Goal: Feedback & Contribution: Leave review/rating

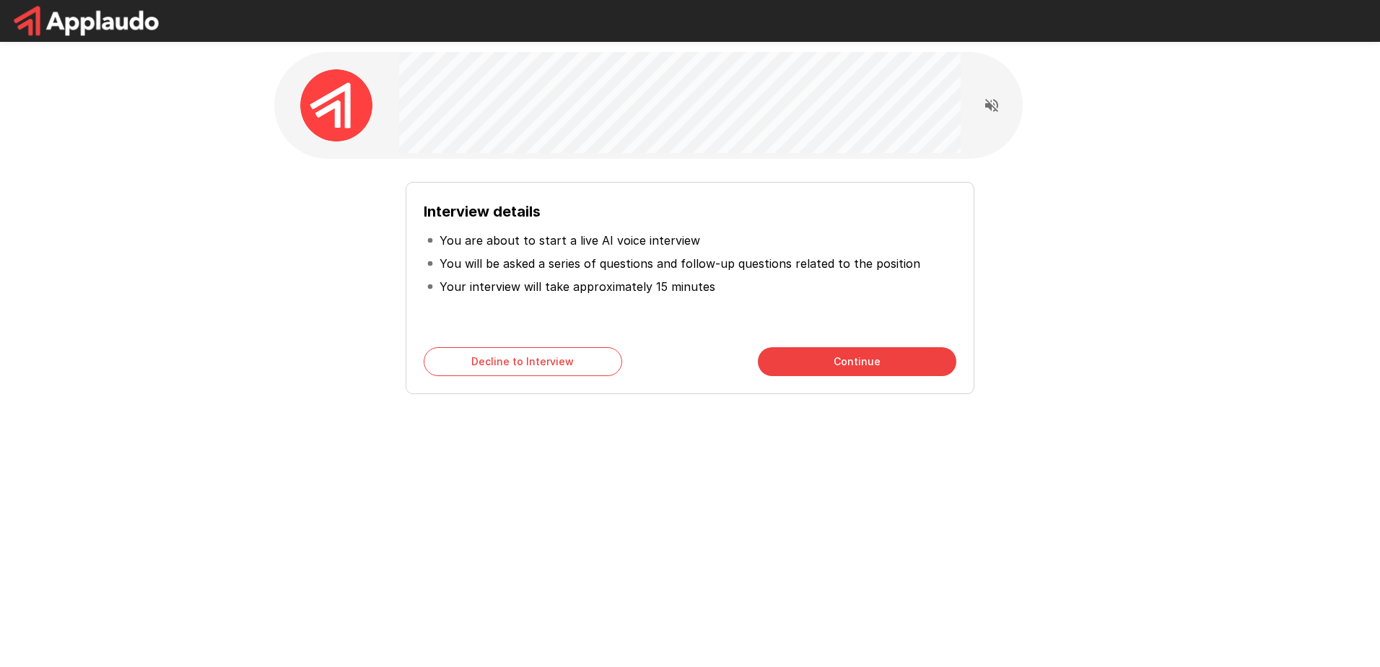
click at [805, 362] on button "Continue" at bounding box center [857, 361] width 198 height 29
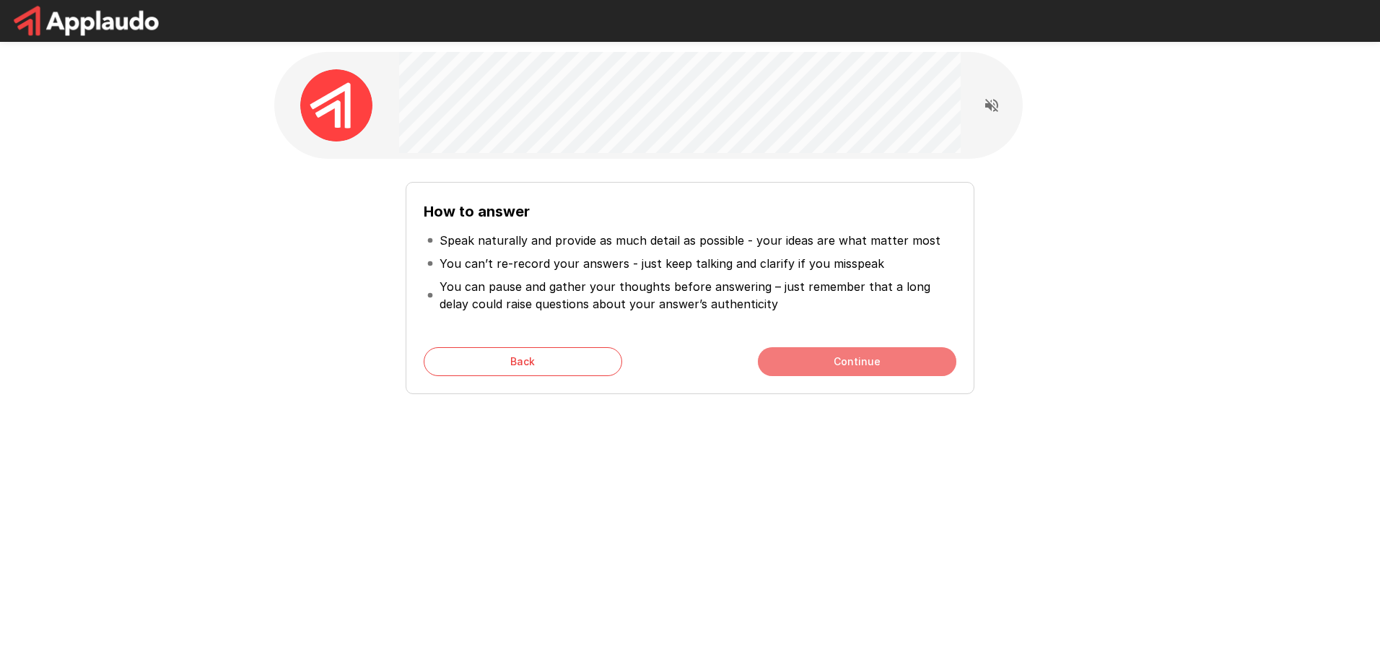
click at [816, 366] on button "Continue" at bounding box center [857, 361] width 198 height 29
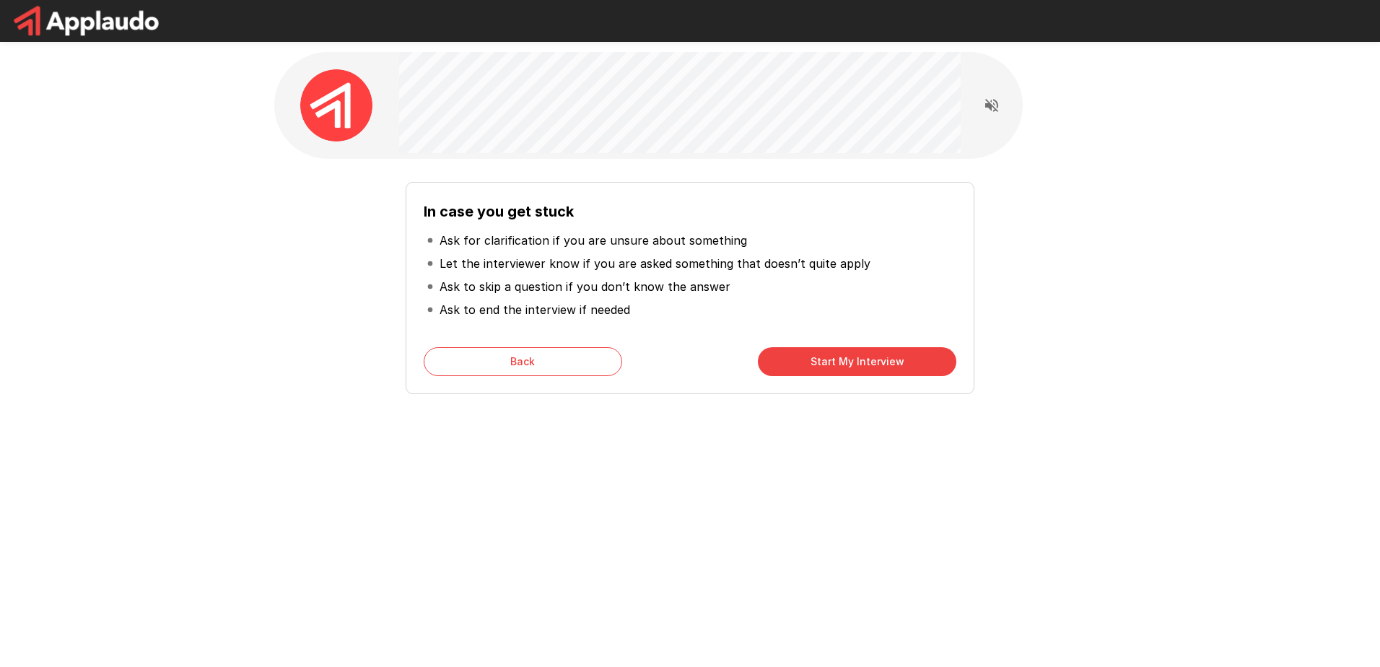
click at [816, 366] on button "Start My Interview" at bounding box center [857, 361] width 198 height 29
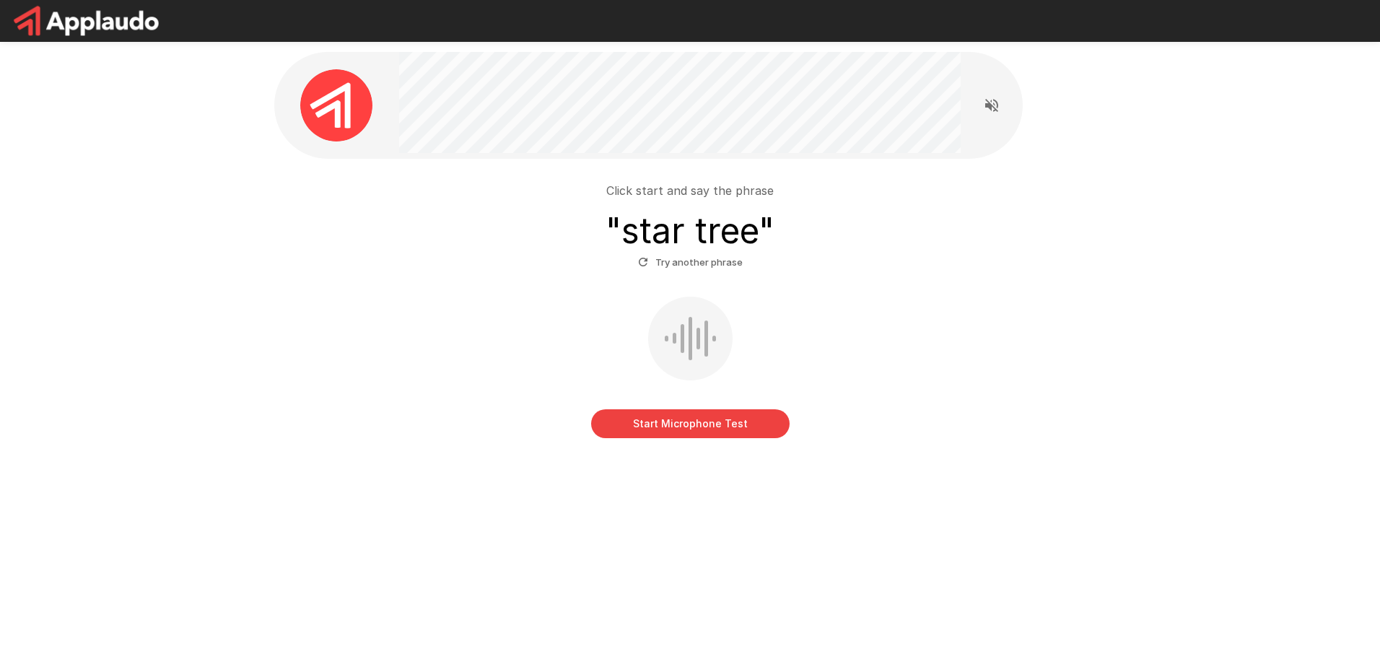
click at [709, 423] on button "Start Microphone Test" at bounding box center [690, 423] width 198 height 29
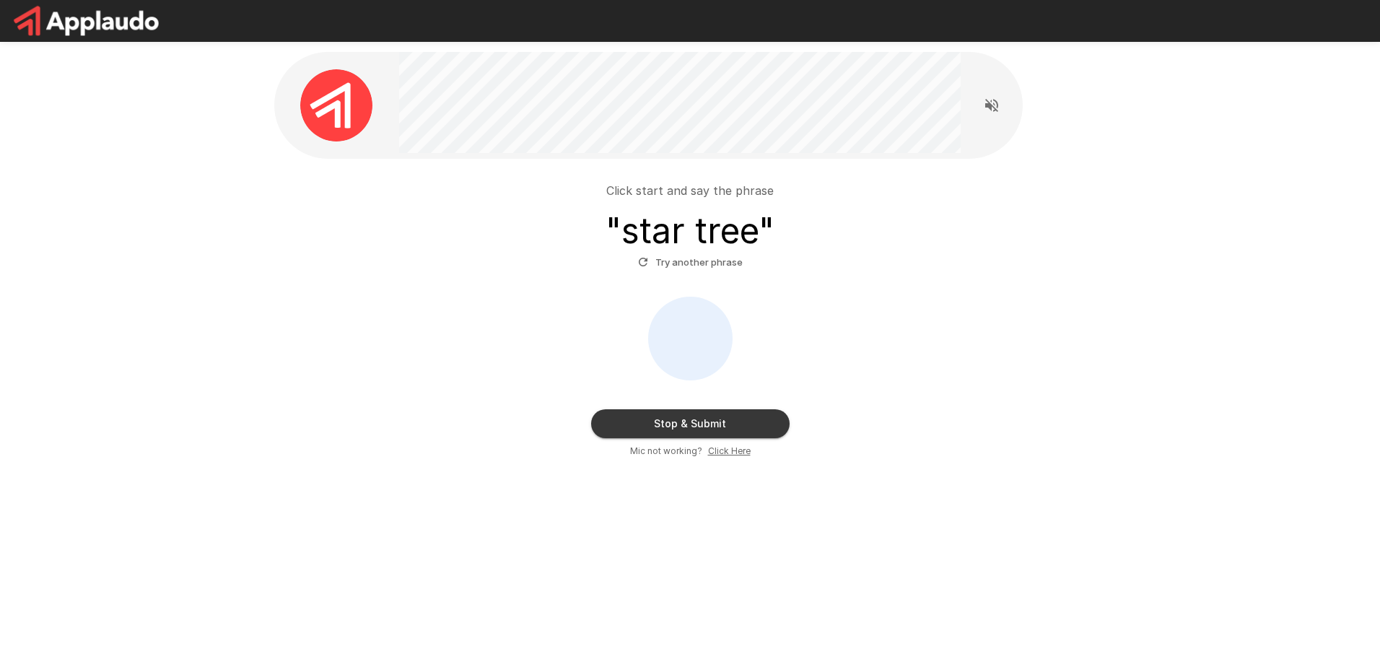
click at [699, 417] on button "Stop & Submit" at bounding box center [690, 423] width 198 height 29
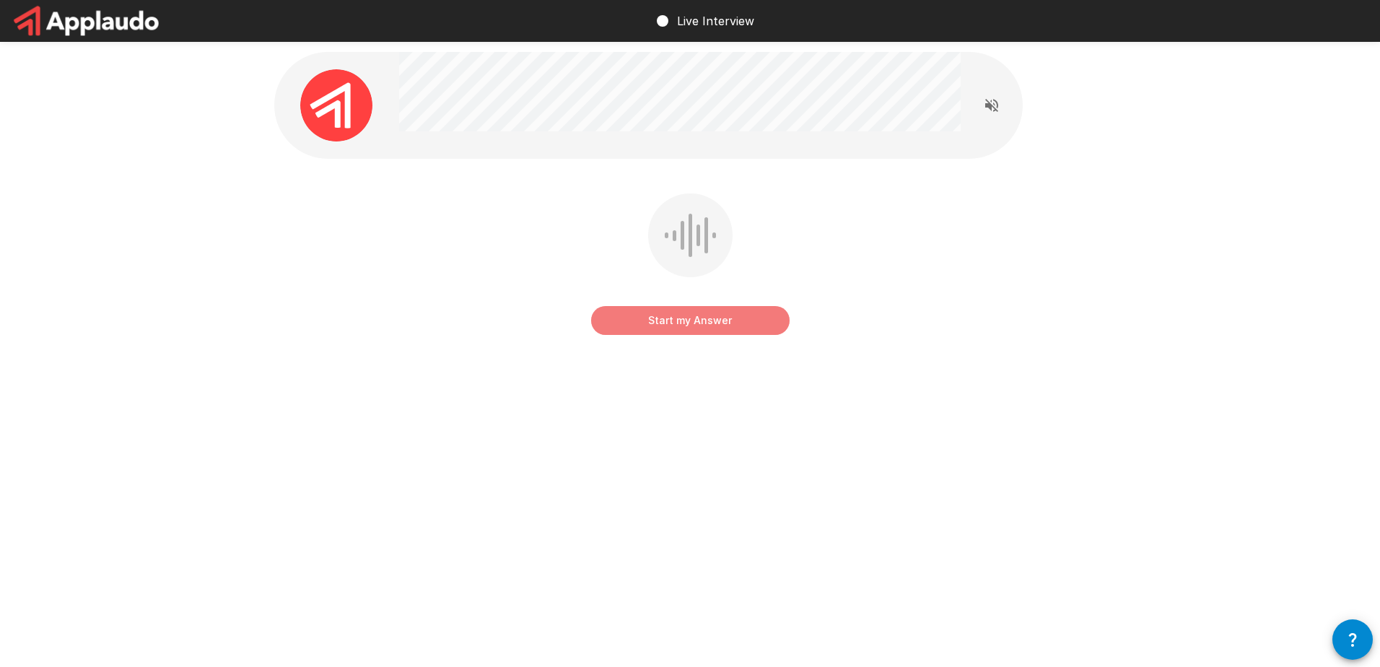
click at [695, 318] on button "Start my Answer" at bounding box center [690, 320] width 198 height 29
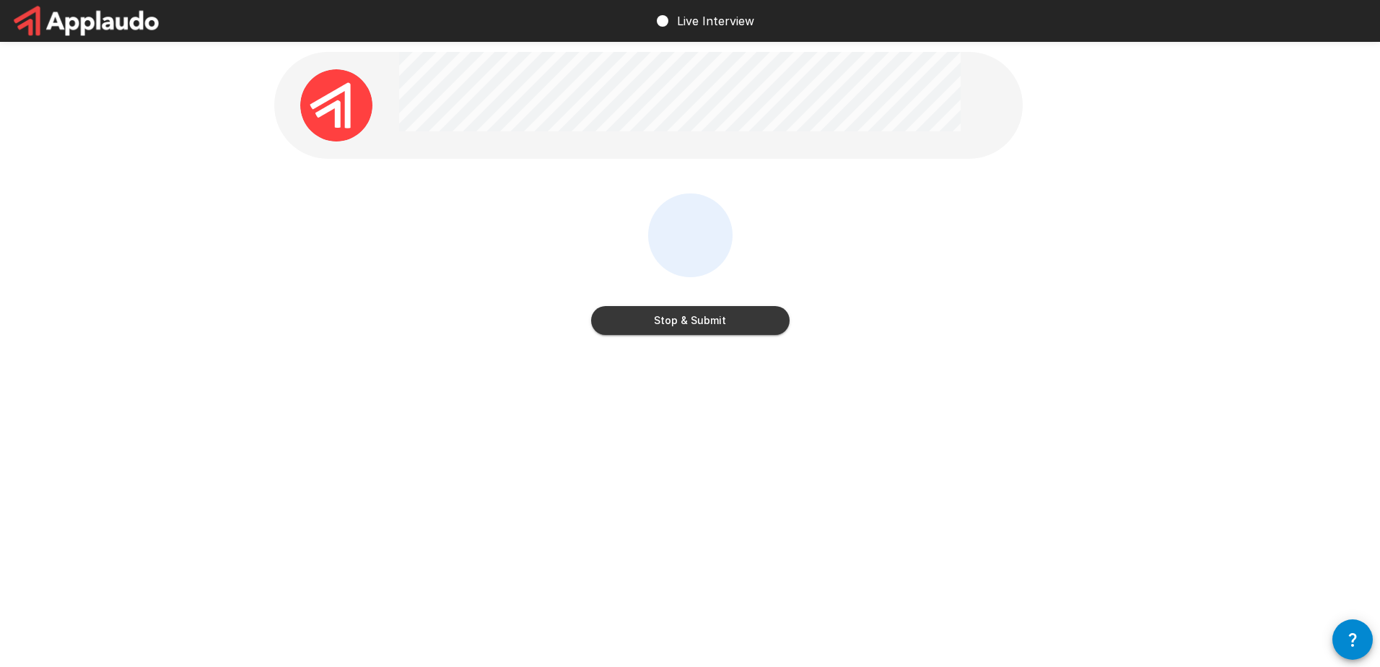
click at [722, 320] on button "Stop & Submit" at bounding box center [690, 320] width 198 height 29
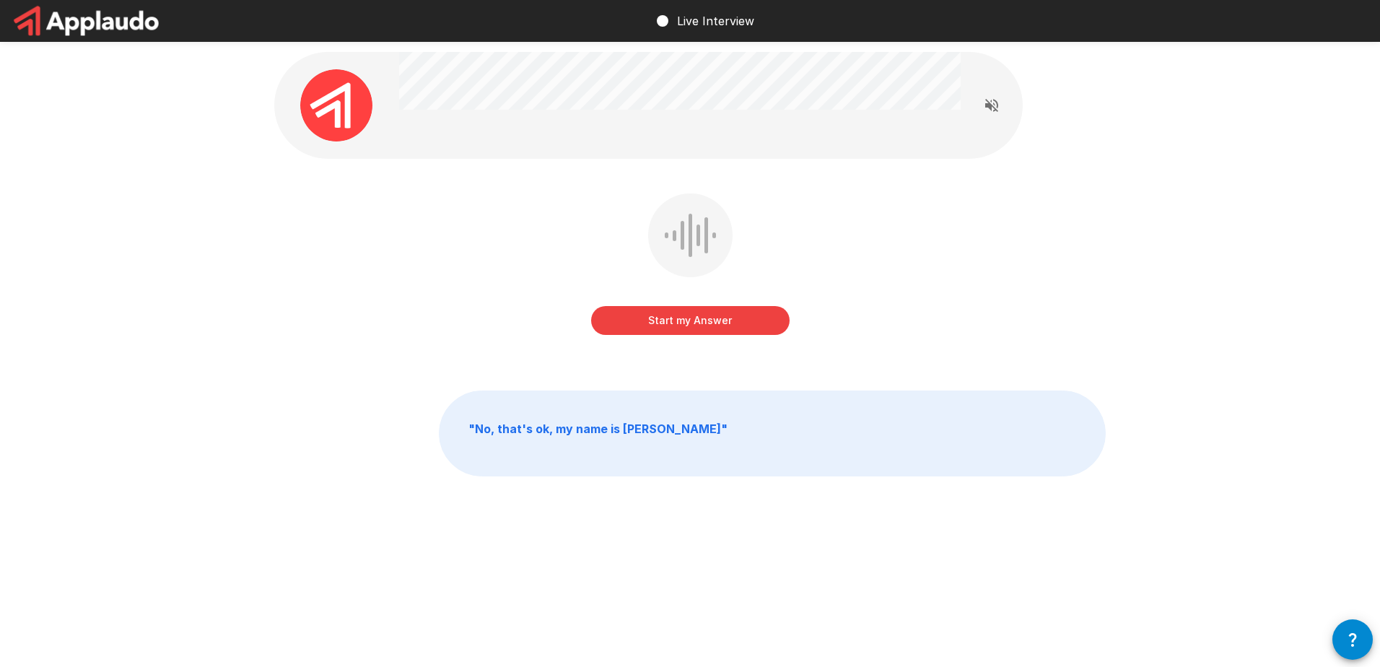
click at [718, 318] on button "Start my Answer" at bounding box center [690, 320] width 198 height 29
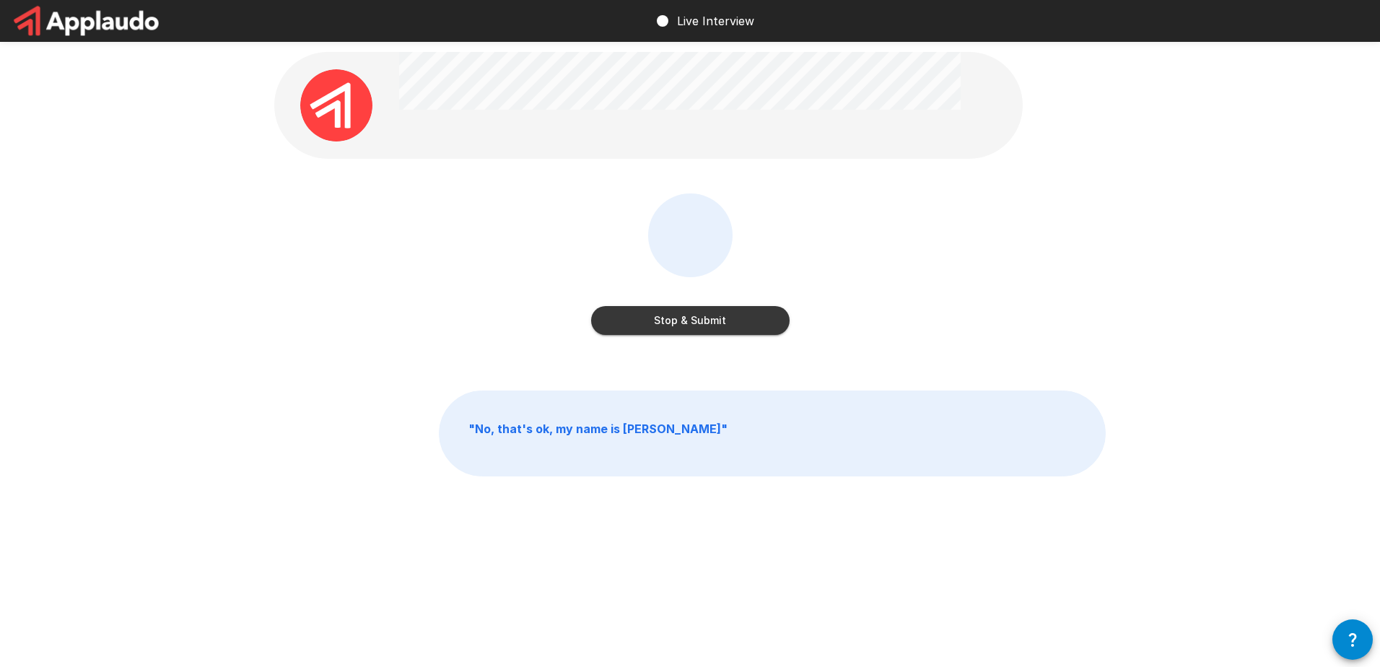
click at [713, 324] on button "Stop & Submit" at bounding box center [690, 320] width 198 height 29
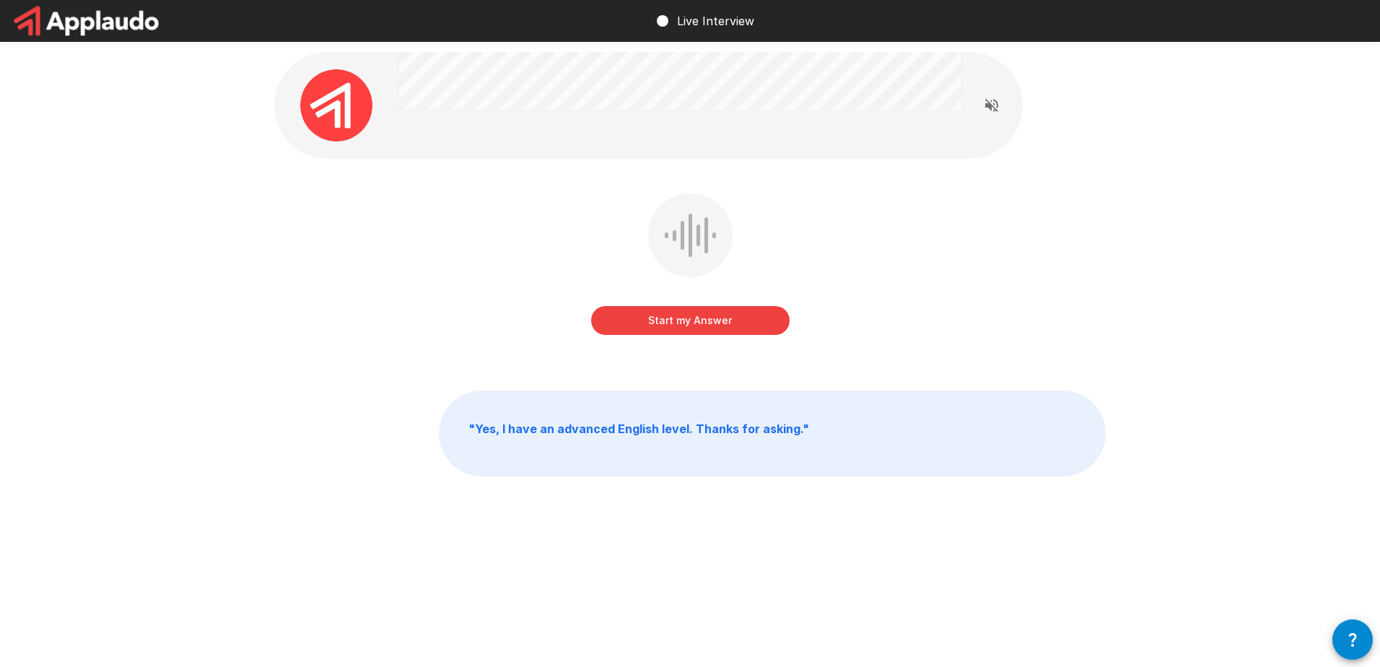
click at [688, 318] on button "Start my Answer" at bounding box center [690, 320] width 198 height 29
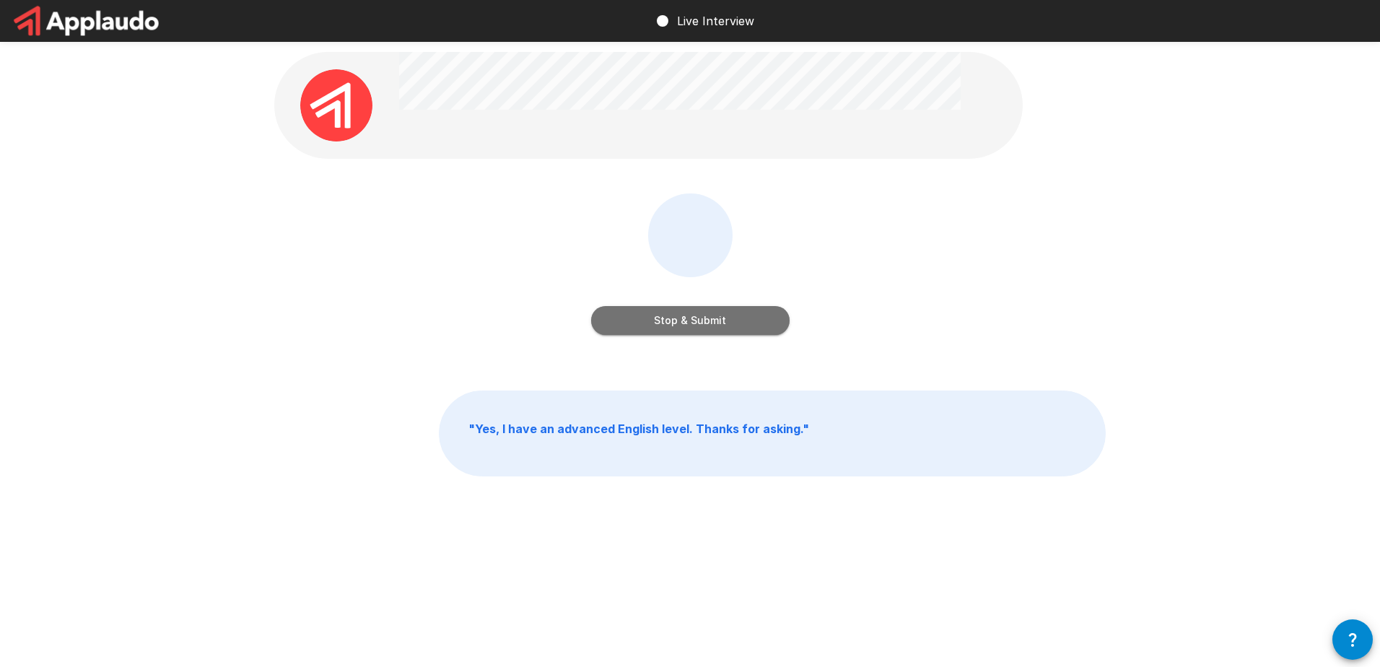
click at [701, 319] on button "Stop & Submit" at bounding box center [690, 320] width 198 height 29
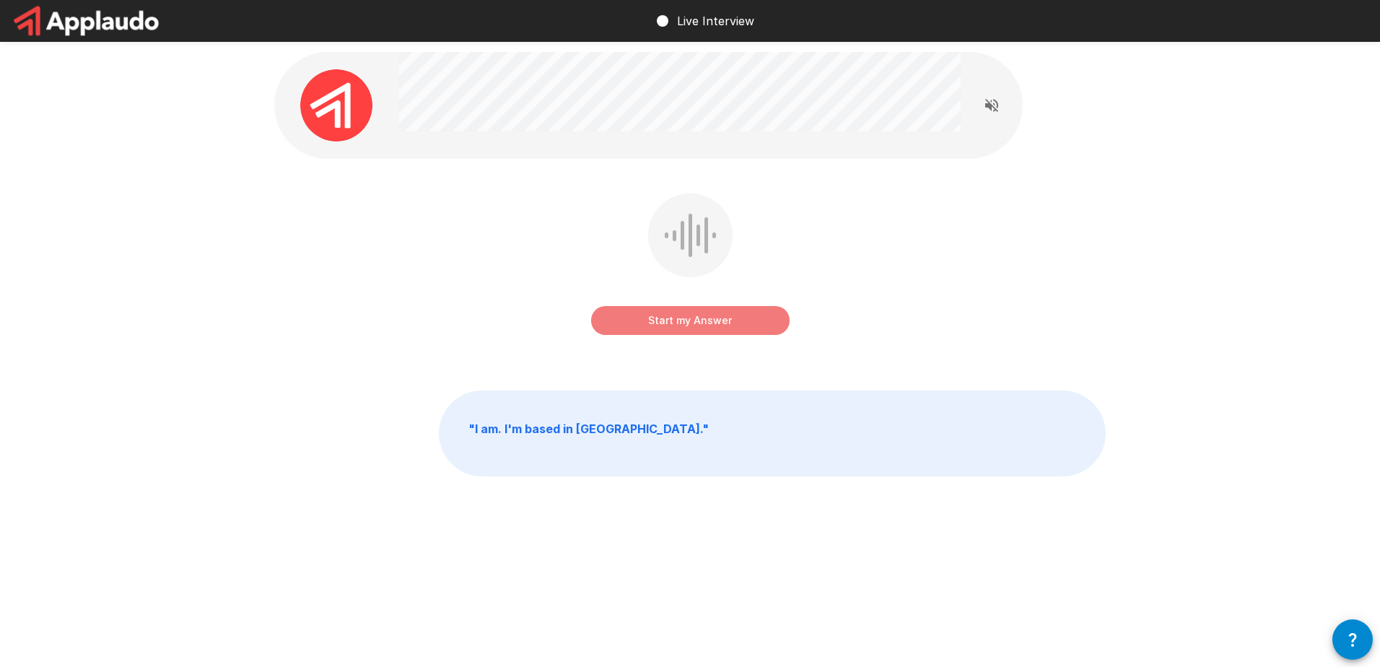
click at [691, 317] on button "Start my Answer" at bounding box center [690, 320] width 198 height 29
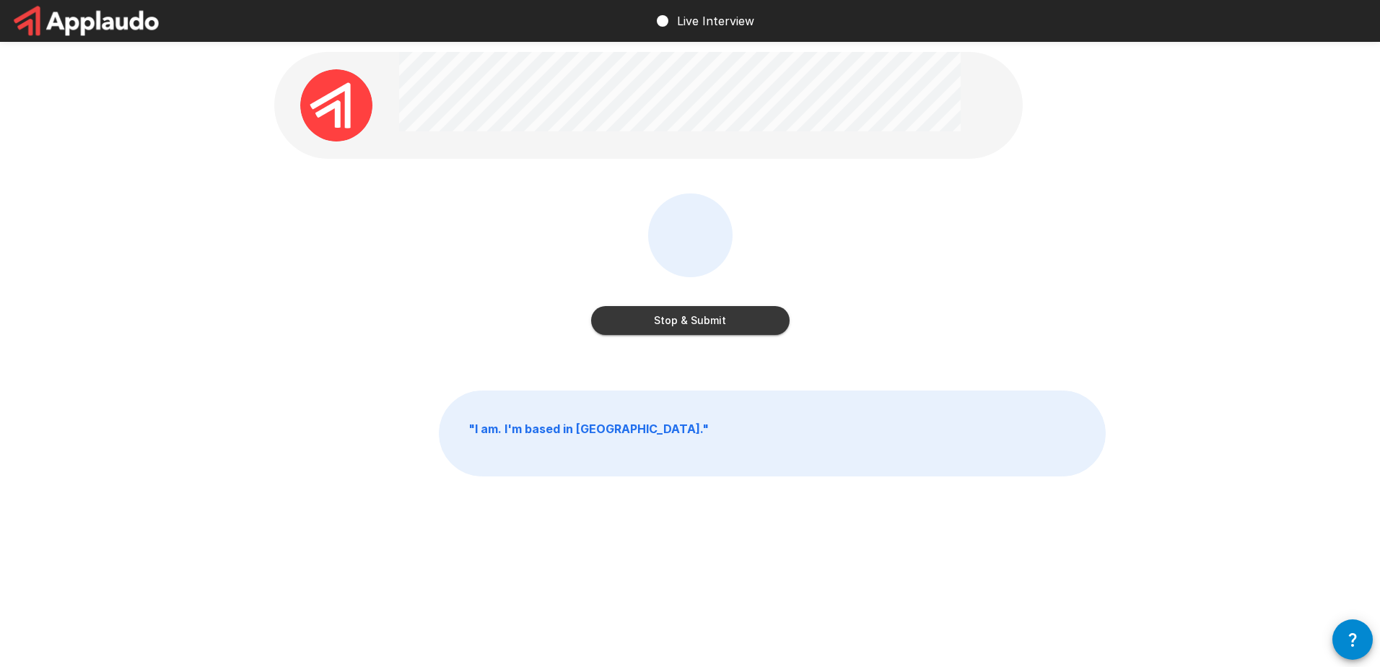
click at [700, 323] on button "Stop & Submit" at bounding box center [690, 320] width 198 height 29
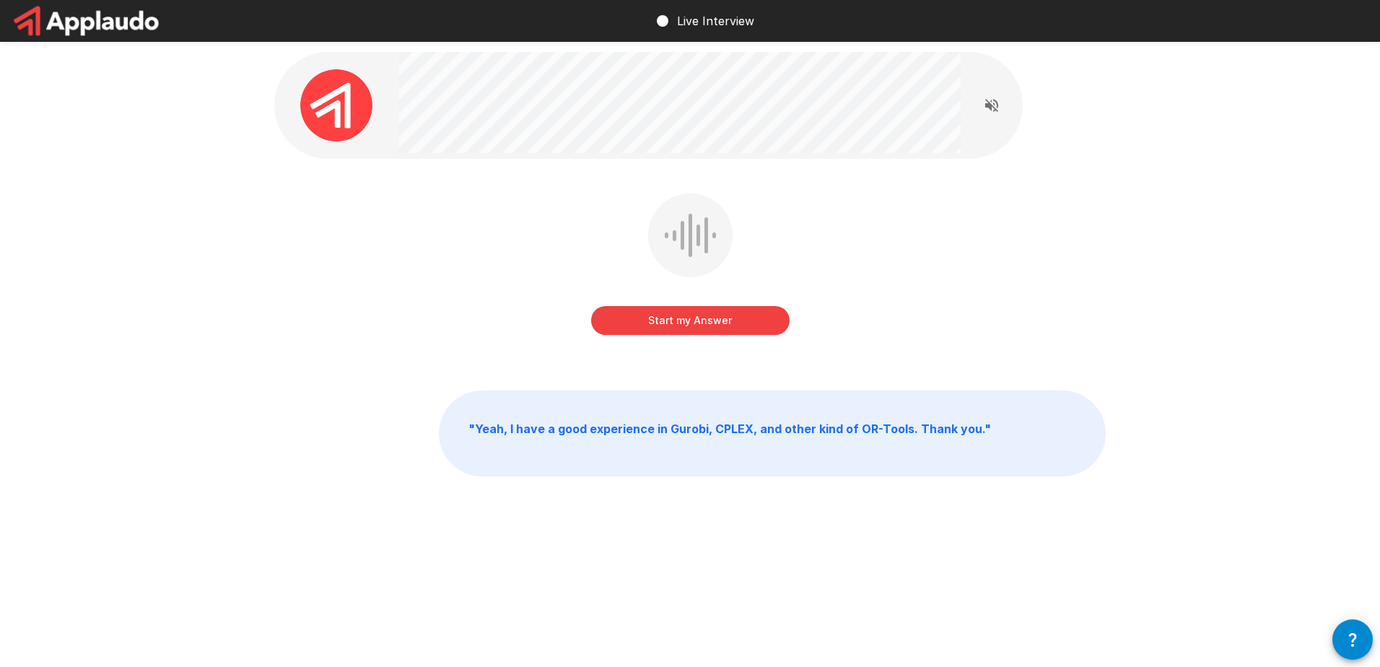
click at [707, 320] on button "Start my Answer" at bounding box center [690, 320] width 198 height 29
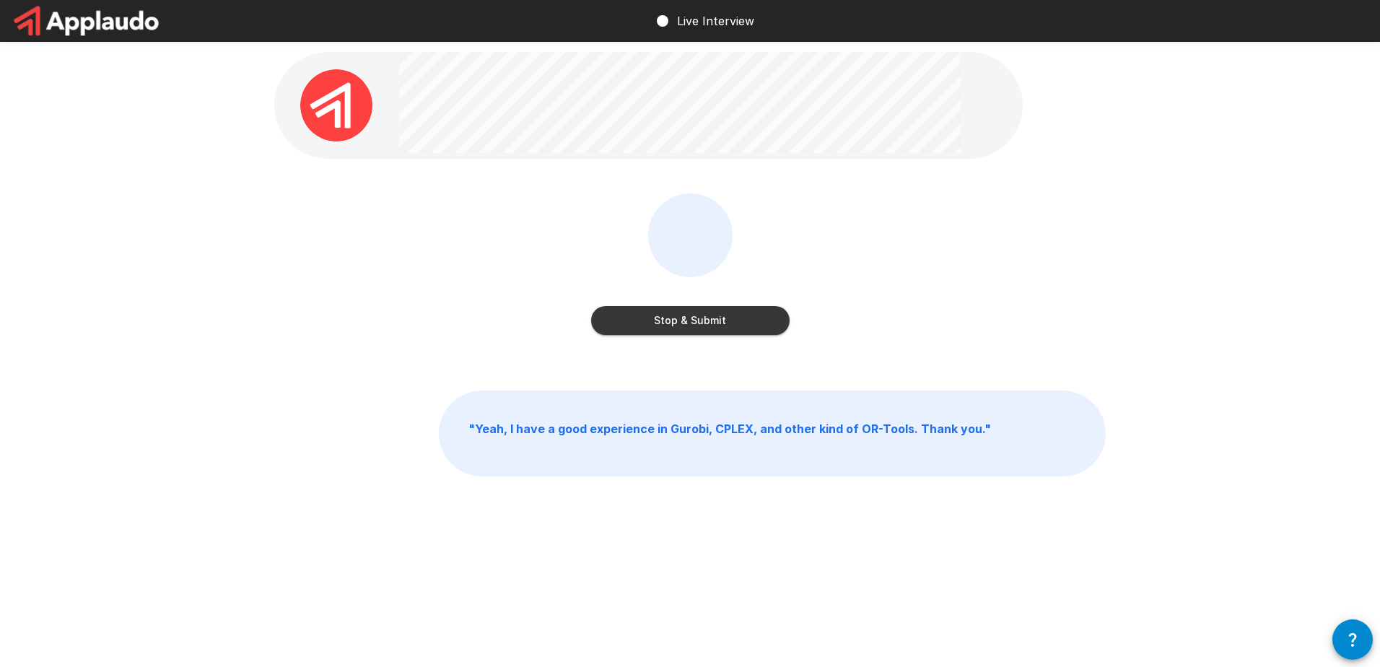
click at [683, 316] on button "Stop & Submit" at bounding box center [690, 320] width 198 height 29
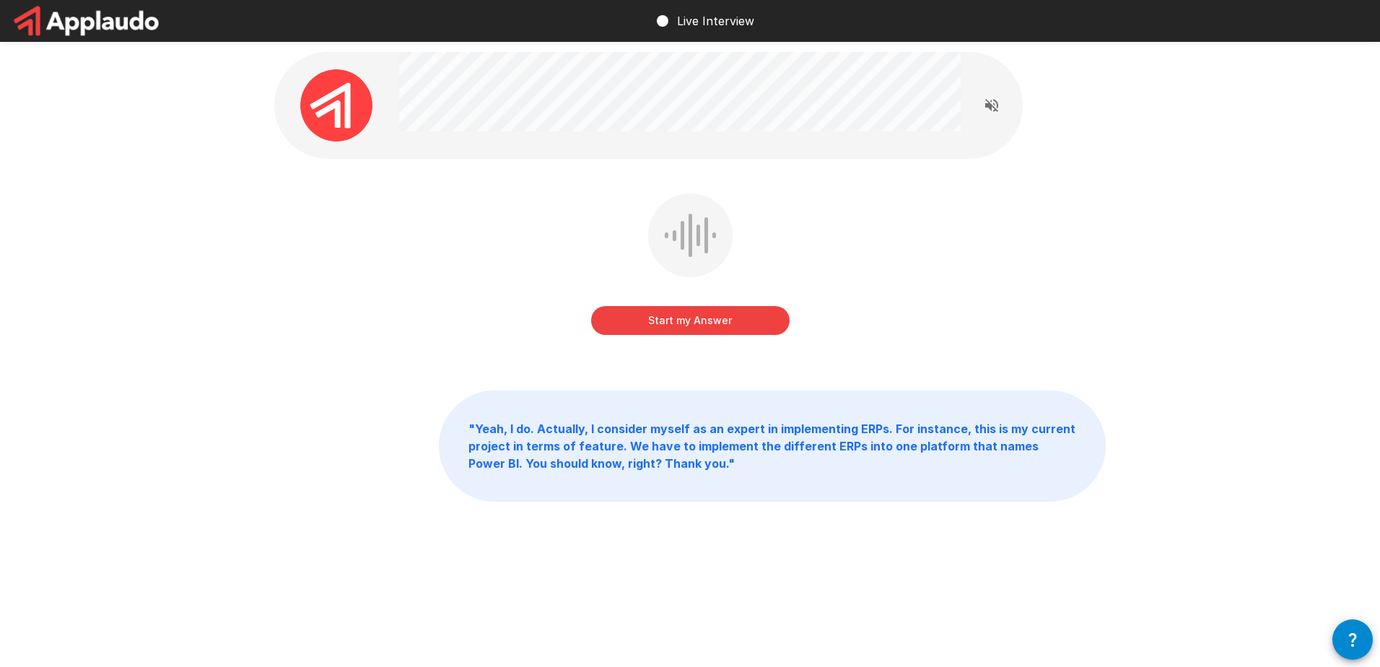
click at [691, 318] on button "Start my Answer" at bounding box center [690, 320] width 198 height 29
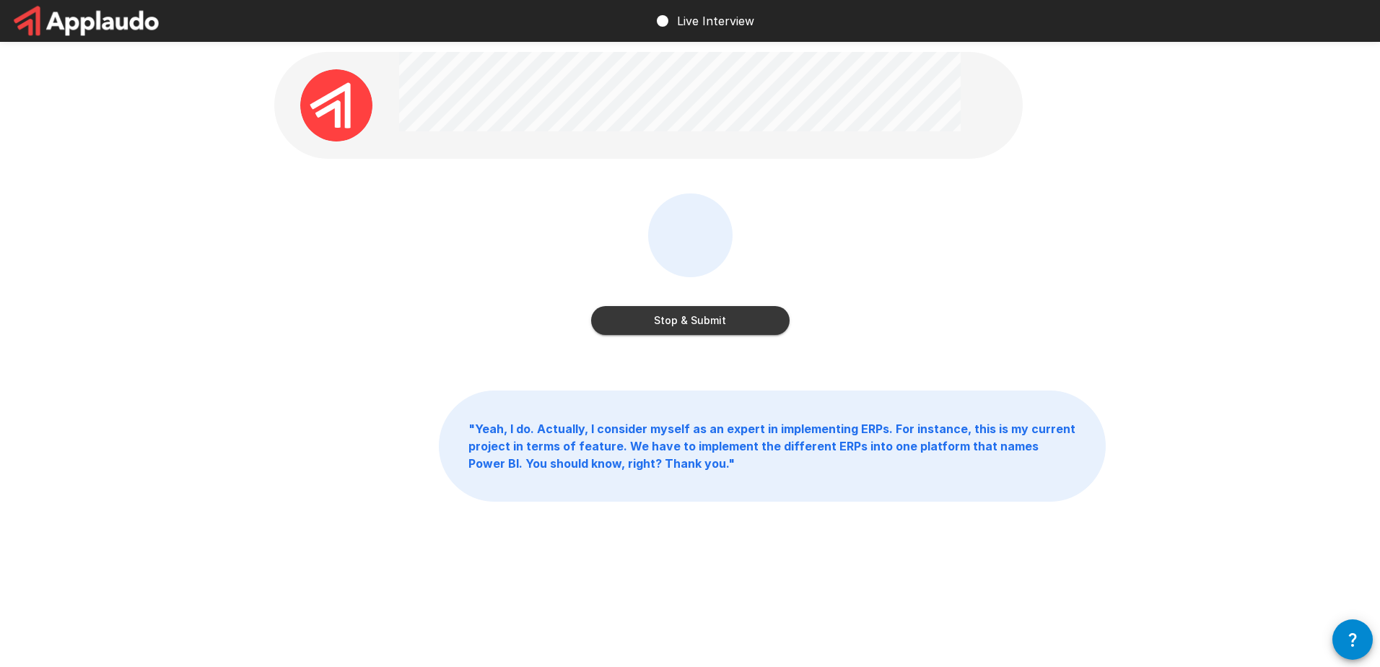
click at [662, 316] on button "Stop & Submit" at bounding box center [690, 320] width 198 height 29
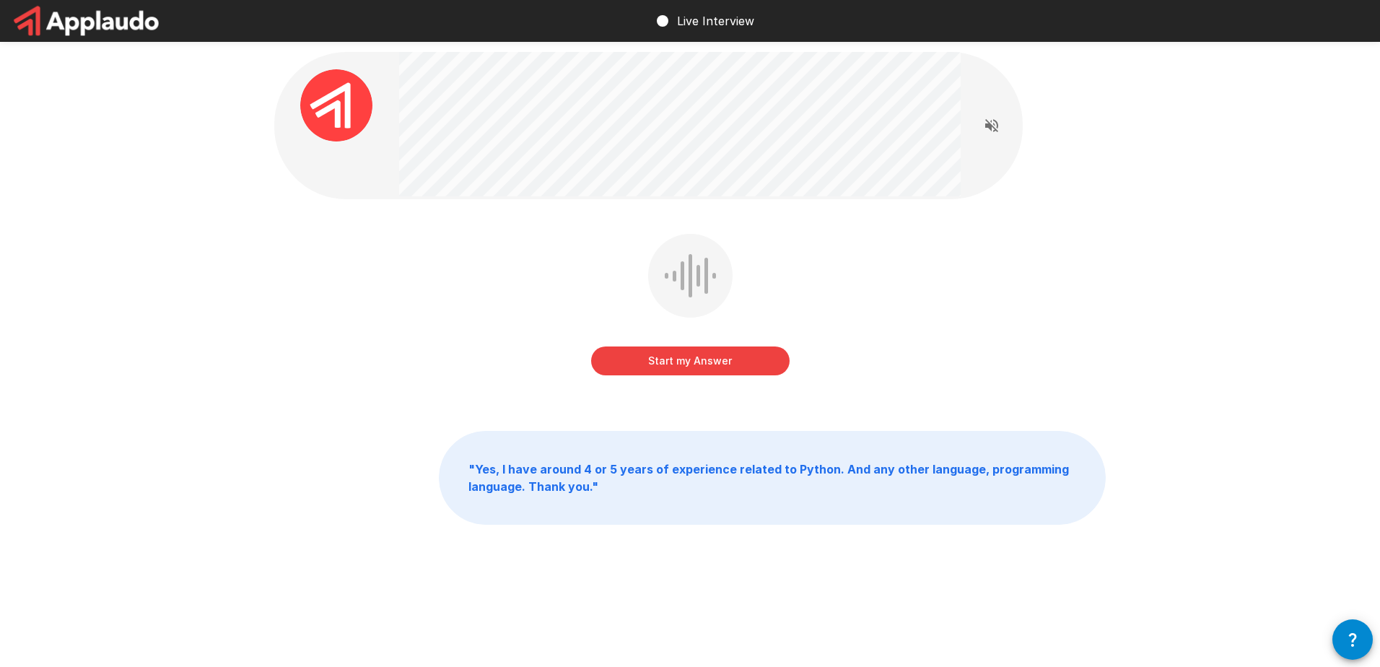
click at [675, 359] on button "Start my Answer" at bounding box center [690, 360] width 198 height 29
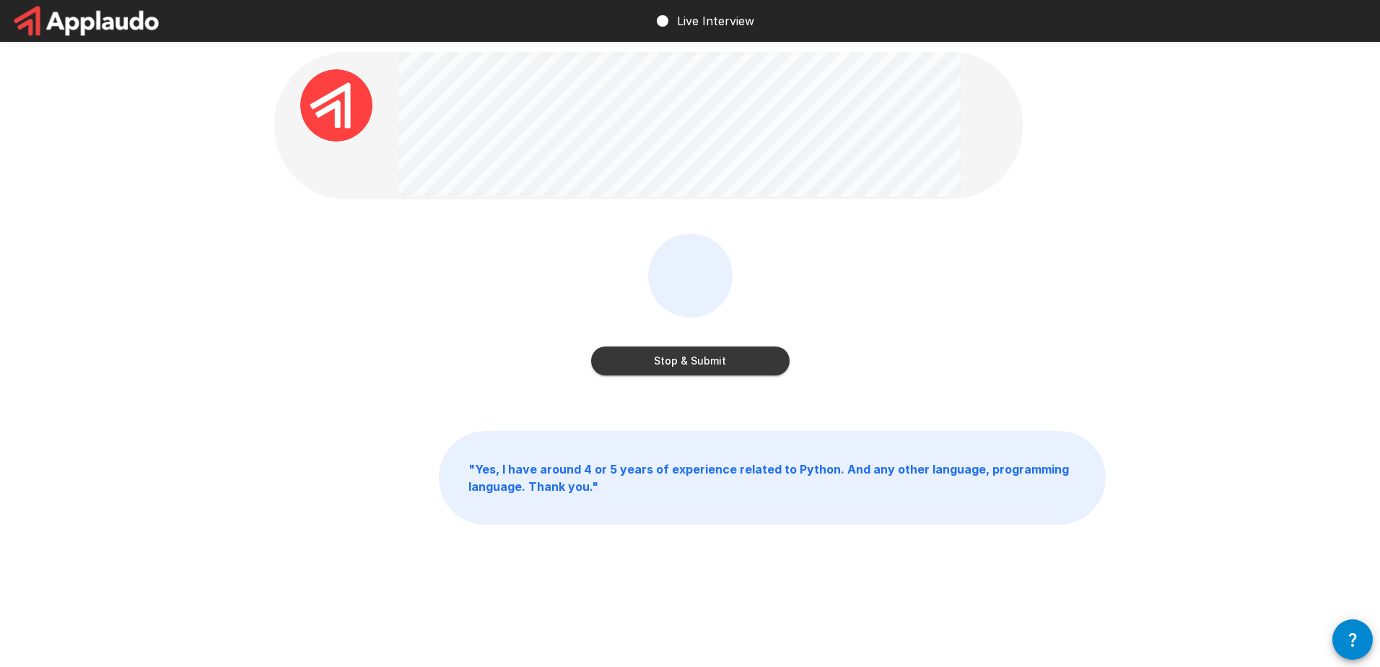
click at [699, 364] on button "Stop & Submit" at bounding box center [690, 360] width 198 height 29
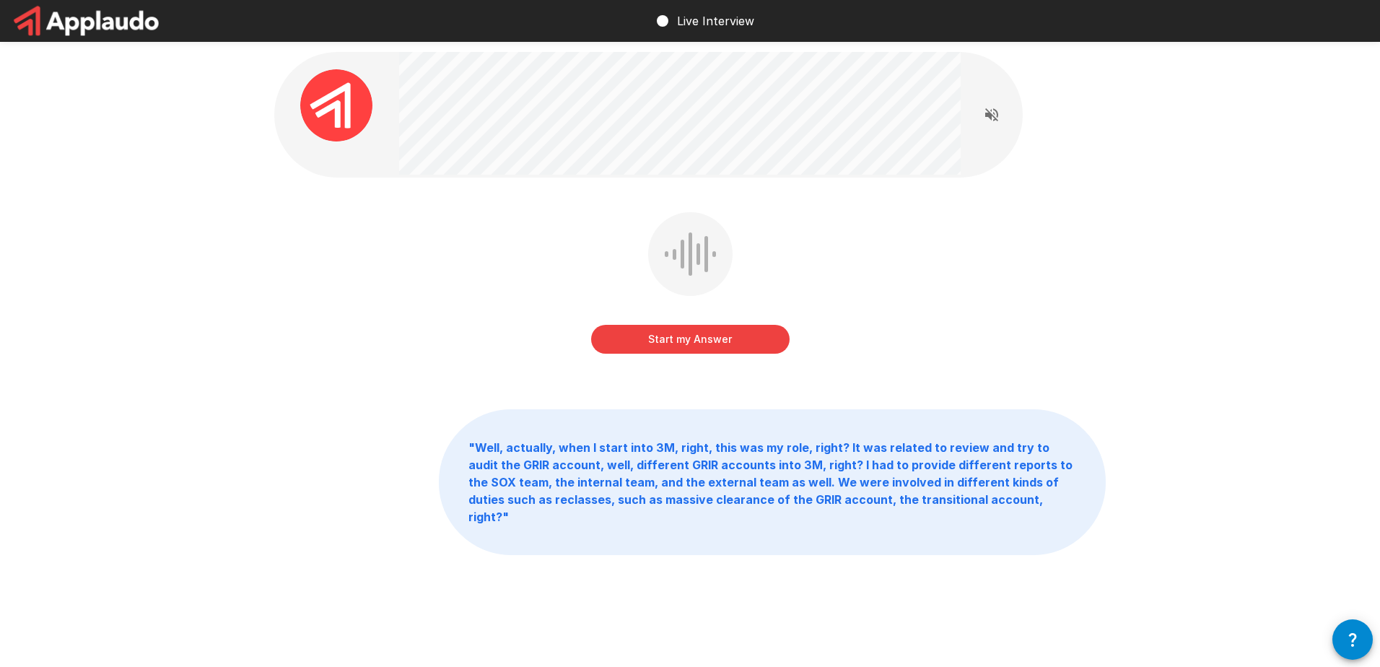
click at [714, 338] on button "Start my Answer" at bounding box center [690, 339] width 198 height 29
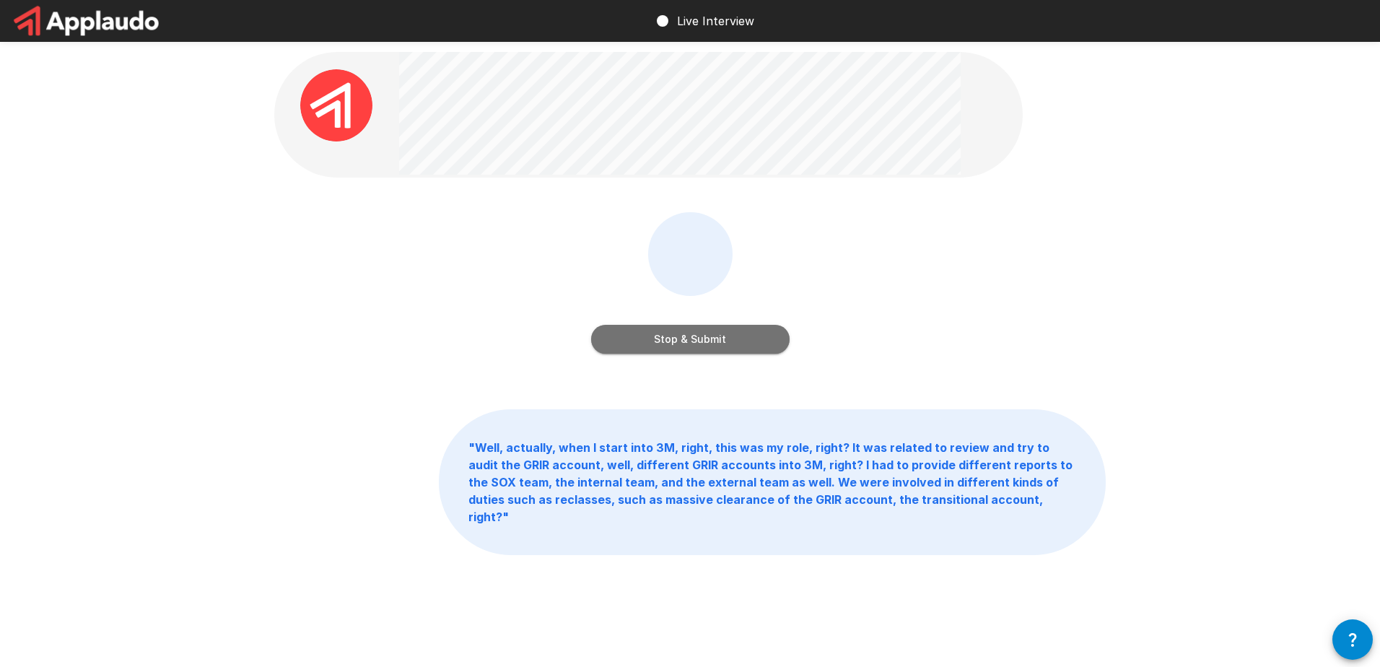
click at [691, 336] on button "Stop & Submit" at bounding box center [690, 339] width 198 height 29
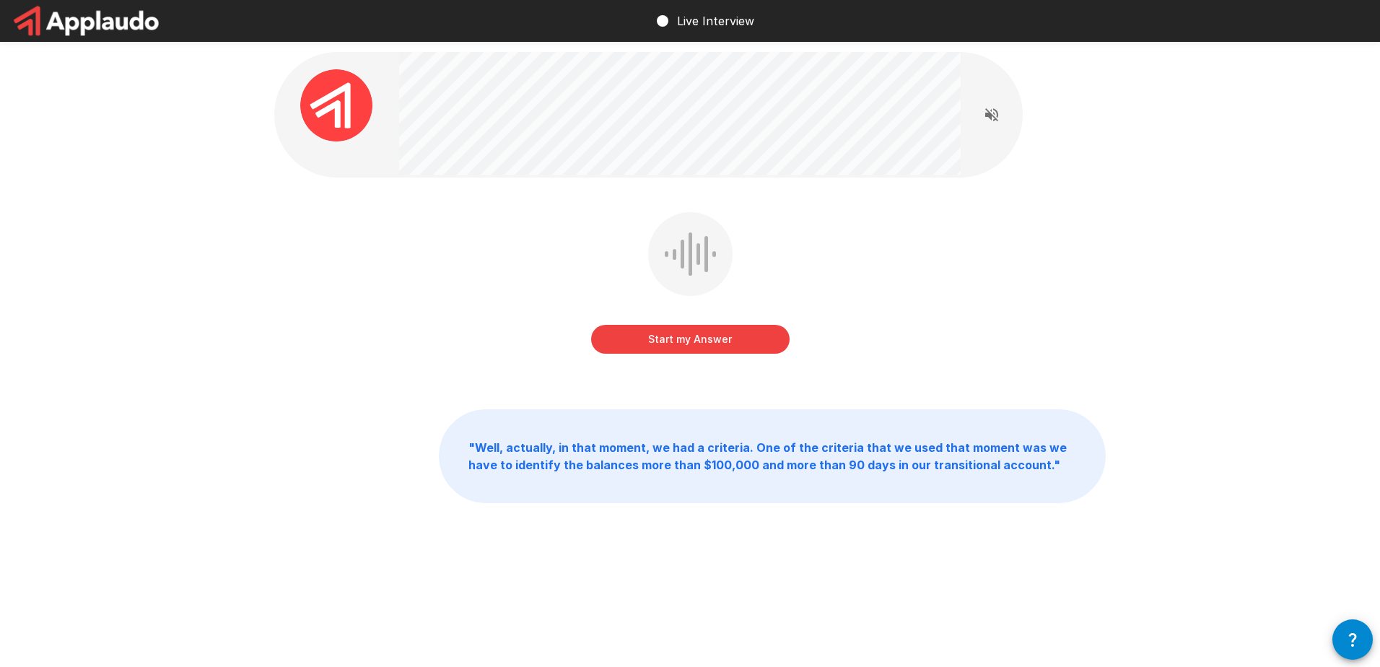
click at [695, 333] on button "Start my Answer" at bounding box center [690, 339] width 198 height 29
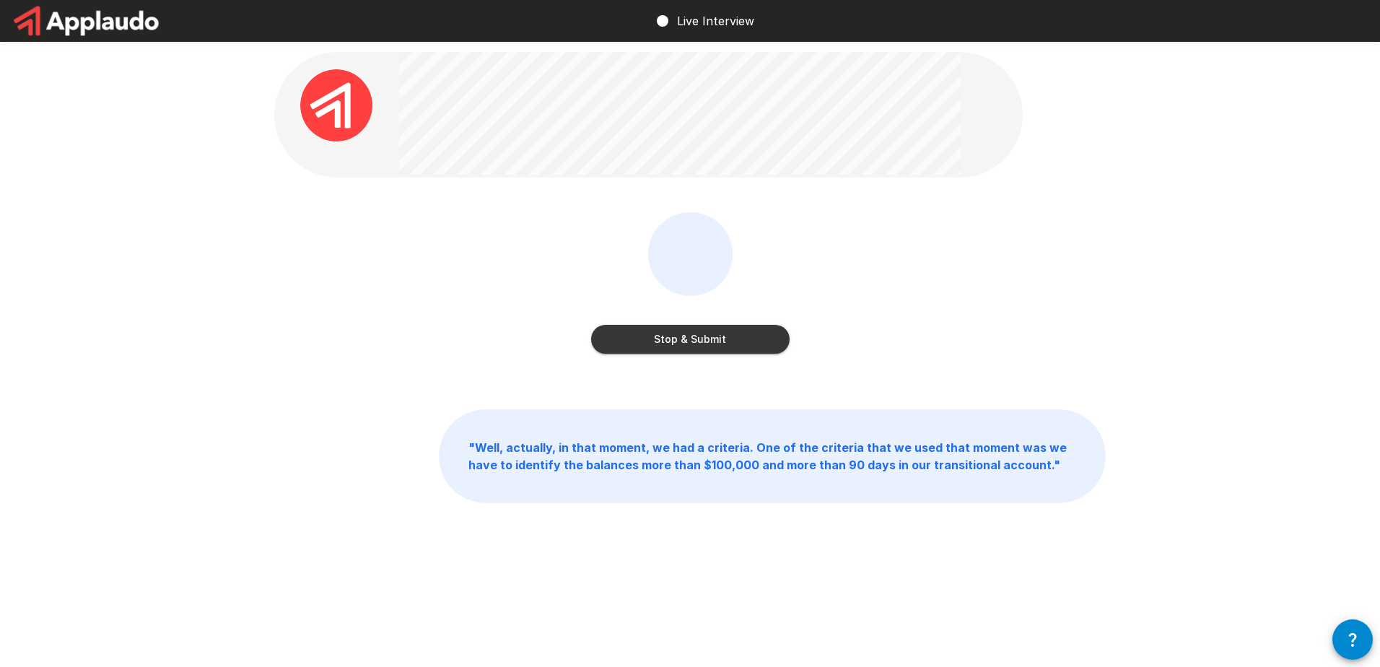
click at [713, 341] on button "Stop & Submit" at bounding box center [690, 339] width 198 height 29
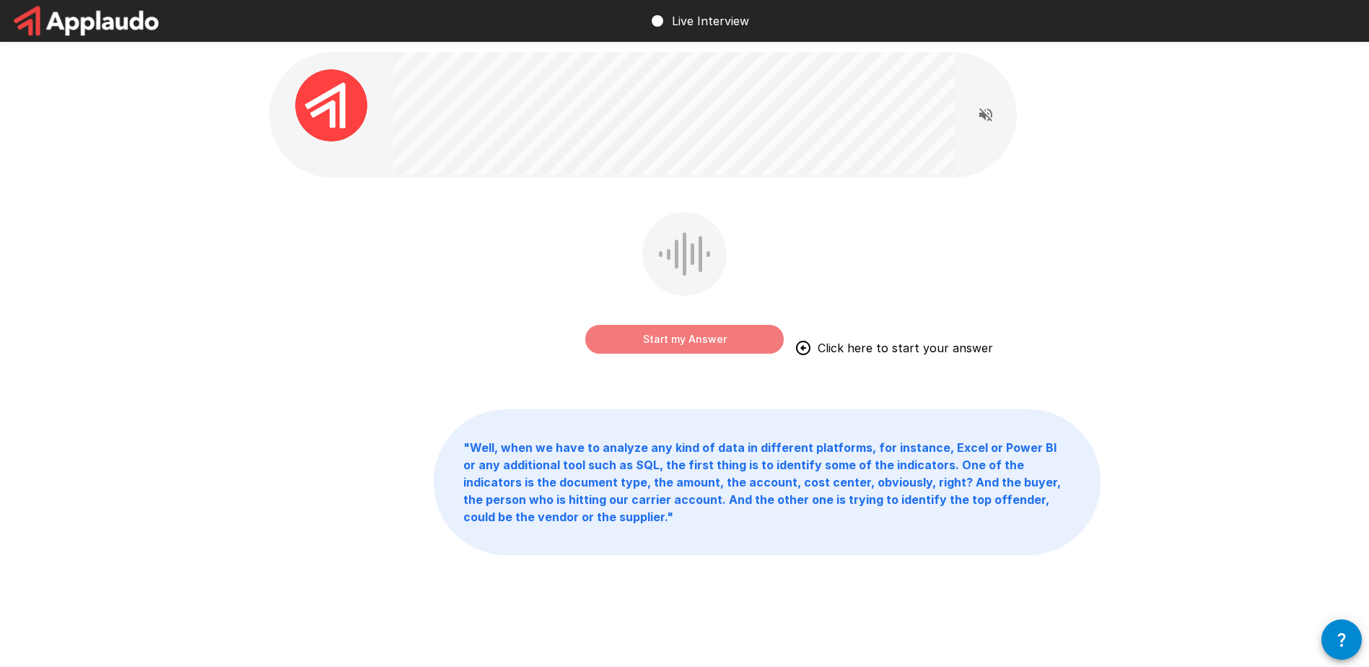
click at [681, 336] on button "Start my Answer" at bounding box center [684, 339] width 198 height 29
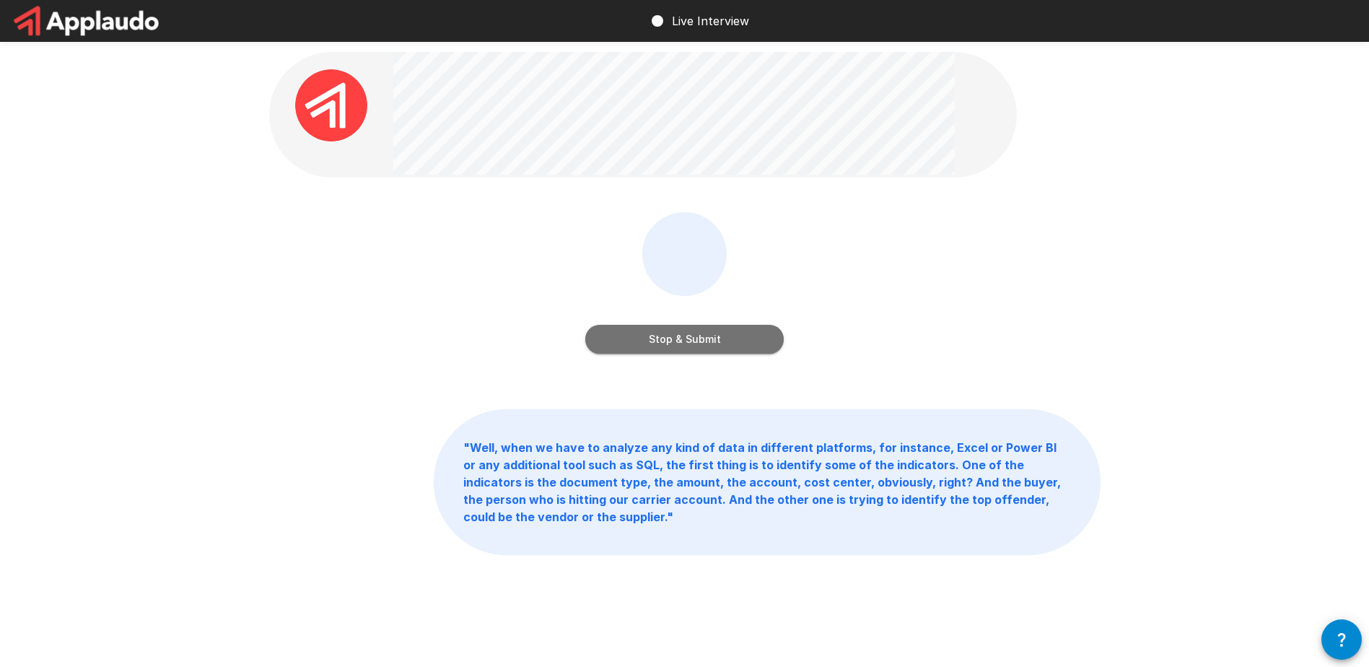
click at [649, 338] on button "Stop & Submit" at bounding box center [684, 339] width 198 height 29
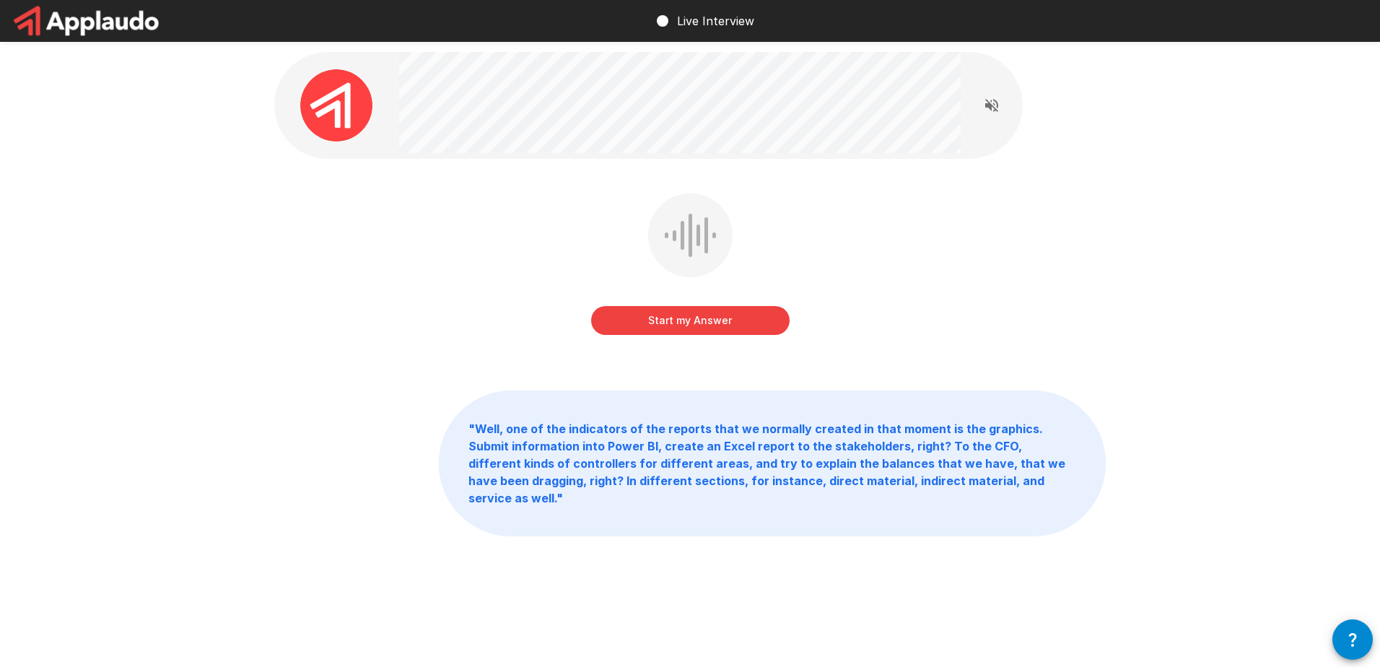
click at [683, 315] on button "Start my Answer" at bounding box center [690, 320] width 198 height 29
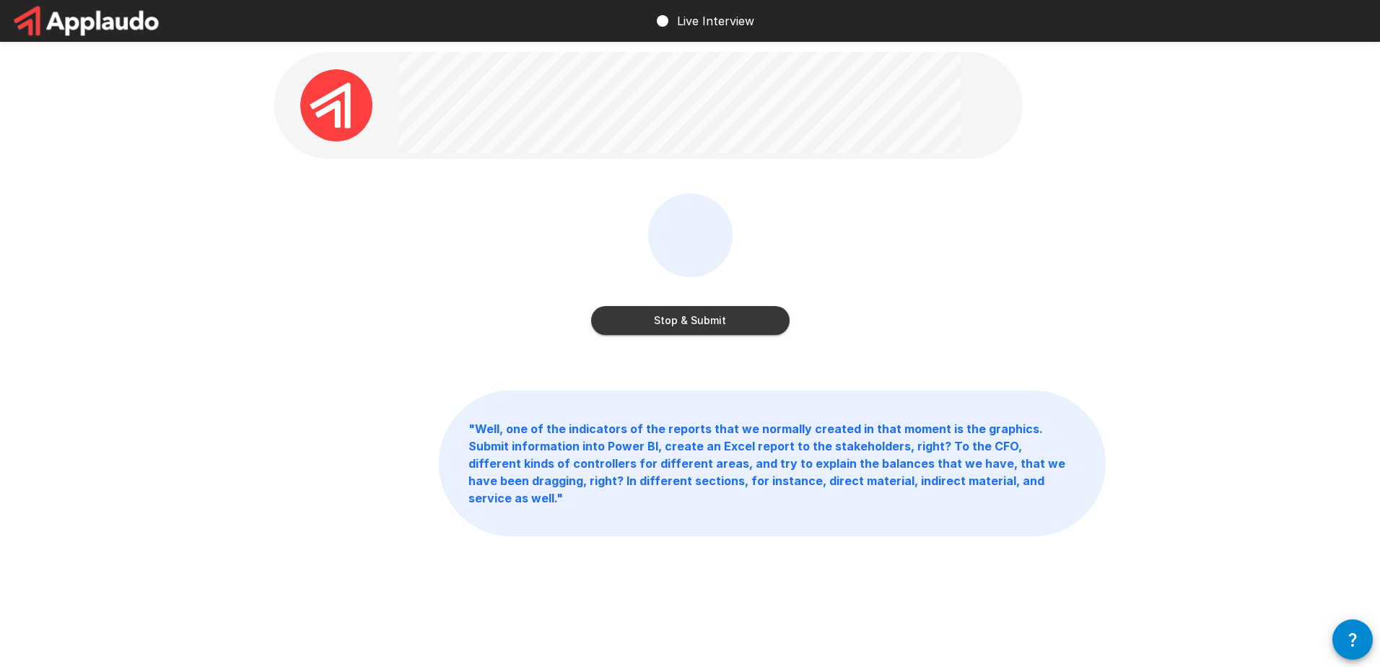
click at [723, 313] on button "Stop & Submit" at bounding box center [690, 320] width 198 height 29
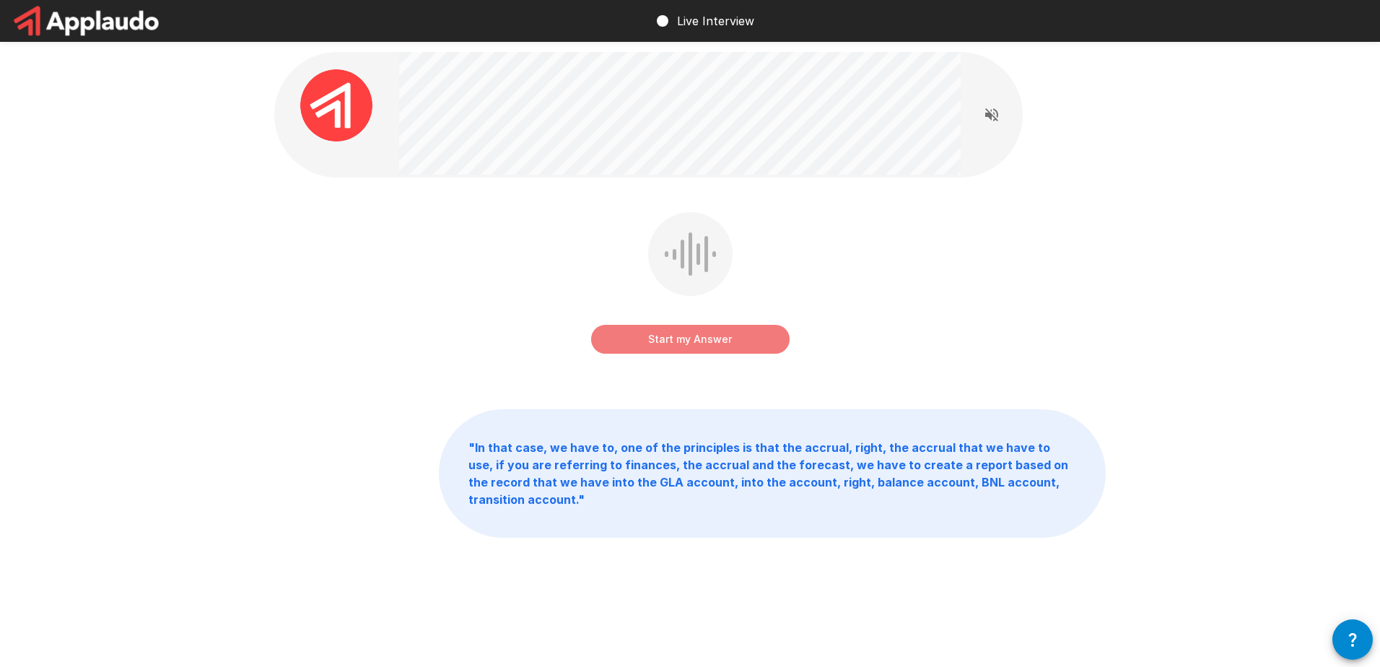
click at [696, 341] on button "Start my Answer" at bounding box center [690, 339] width 198 height 29
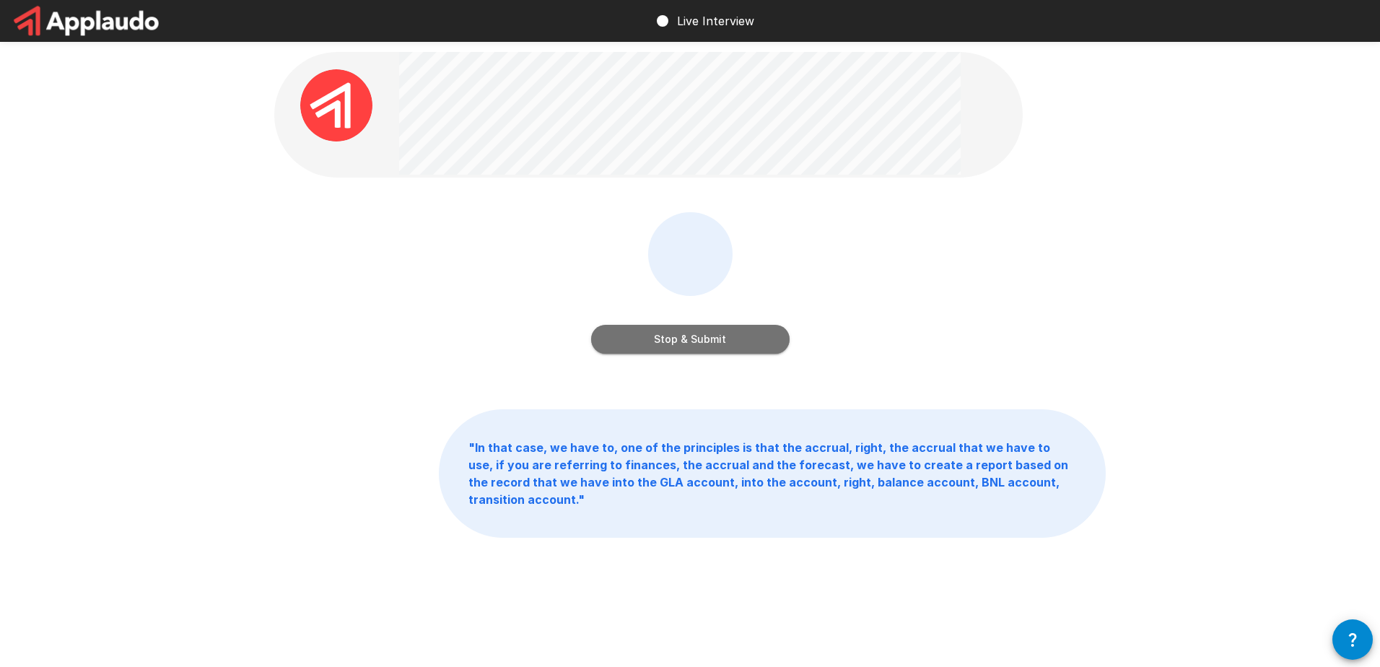
click at [692, 336] on button "Stop & Submit" at bounding box center [690, 339] width 198 height 29
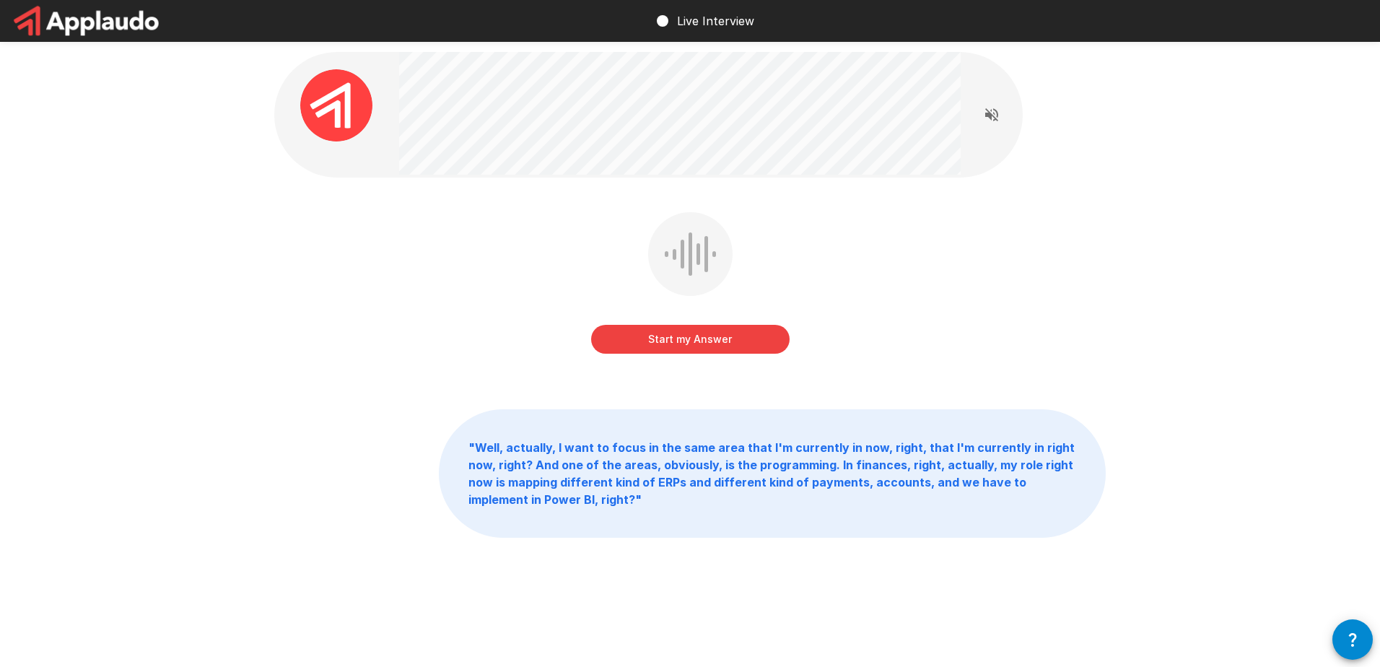
click at [670, 333] on button "Start my Answer" at bounding box center [690, 339] width 198 height 29
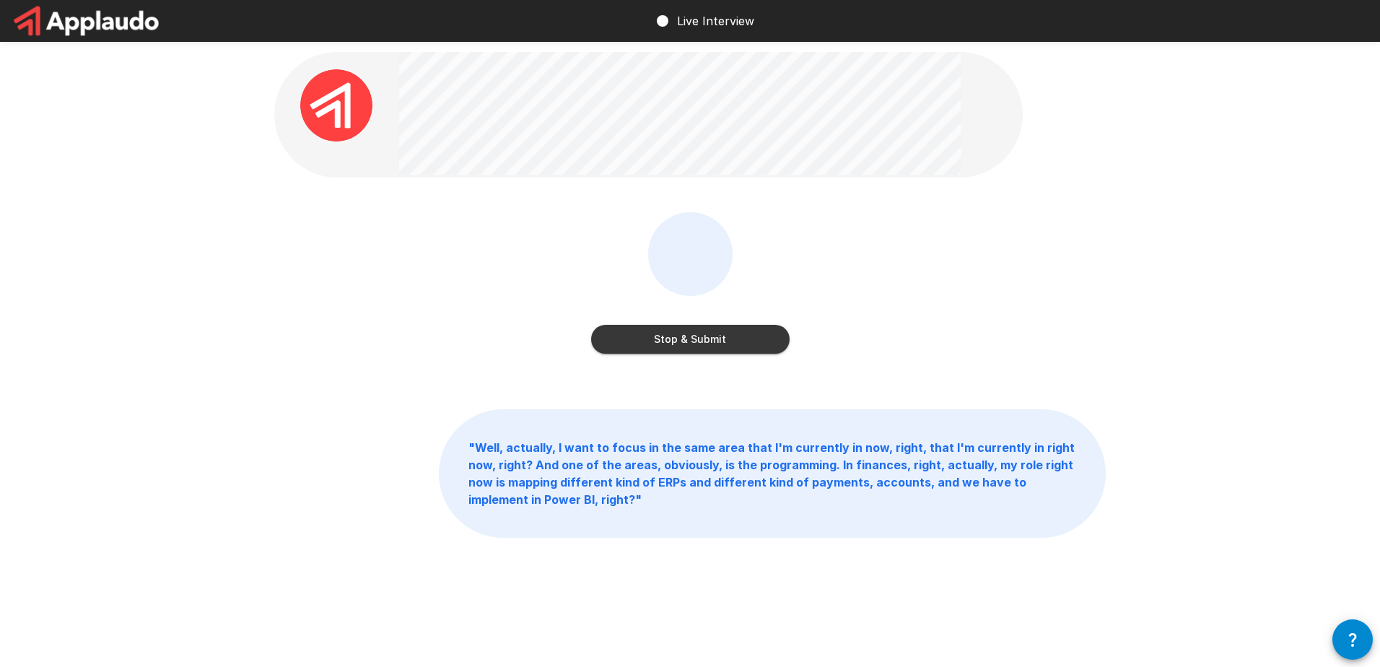
click at [673, 334] on button "Stop & Submit" at bounding box center [690, 339] width 198 height 29
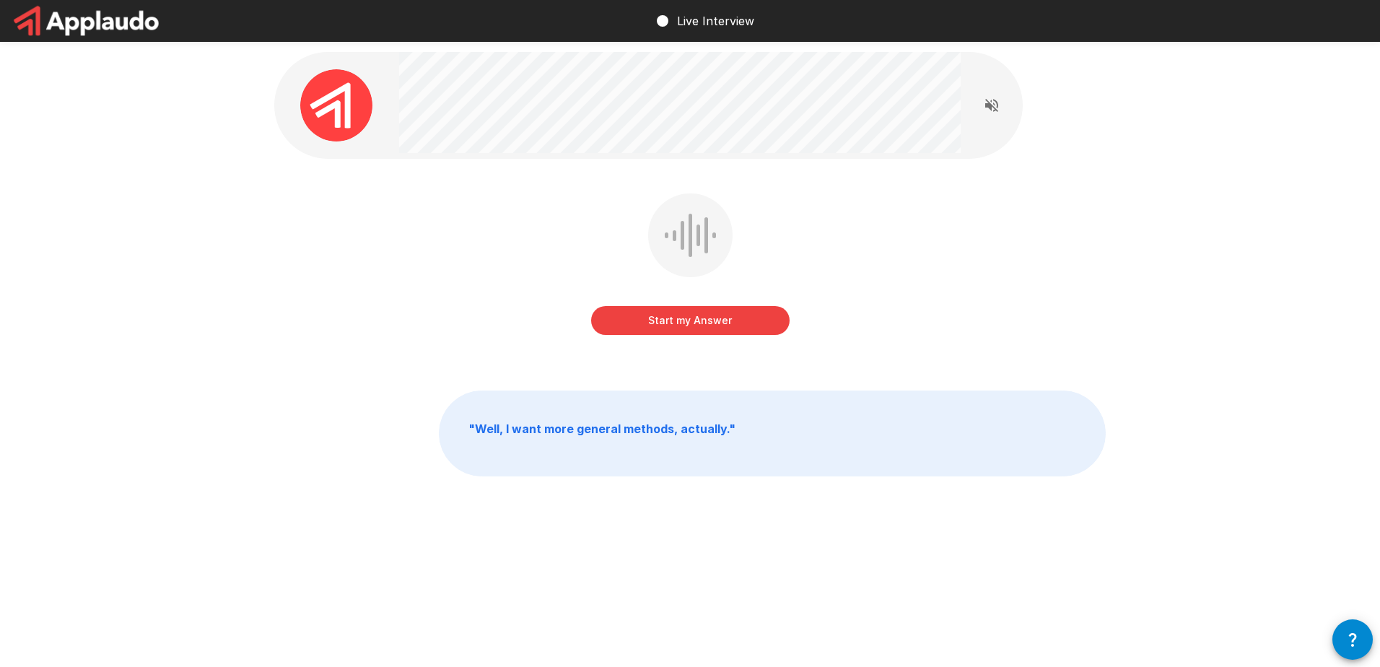
click at [667, 320] on button "Start my Answer" at bounding box center [690, 320] width 198 height 29
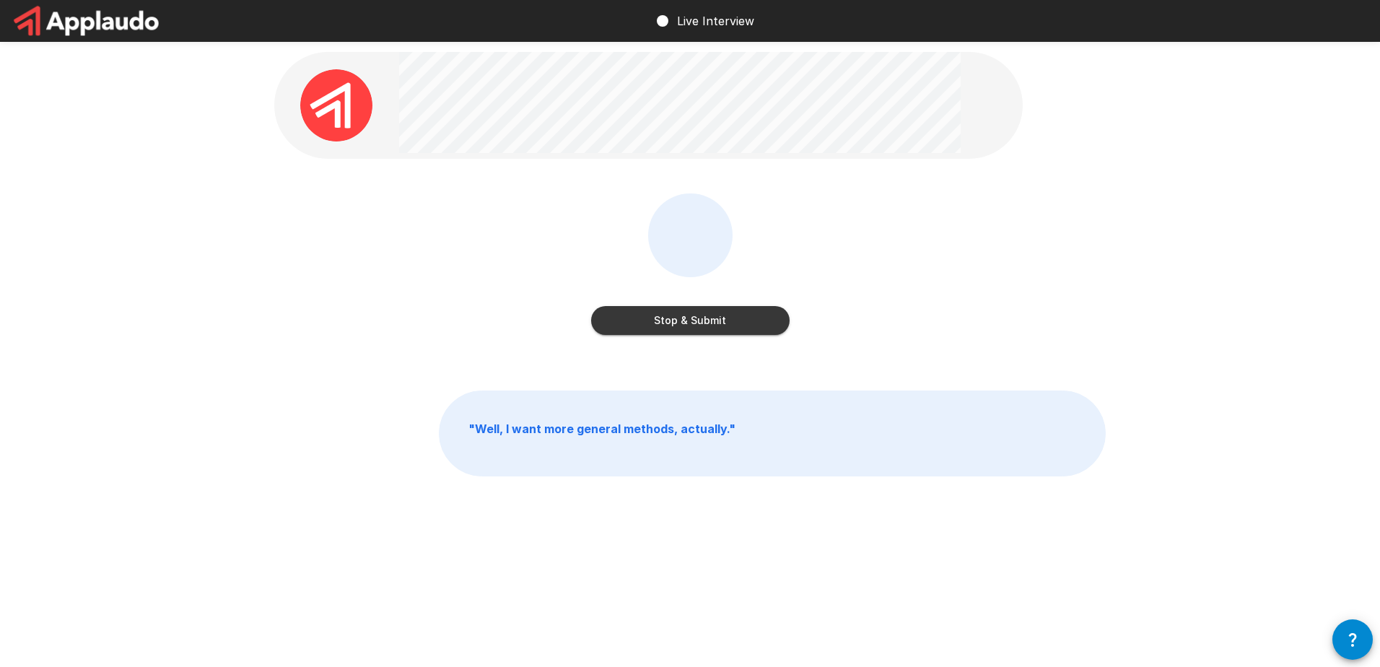
click at [703, 321] on button "Stop & Submit" at bounding box center [690, 320] width 198 height 29
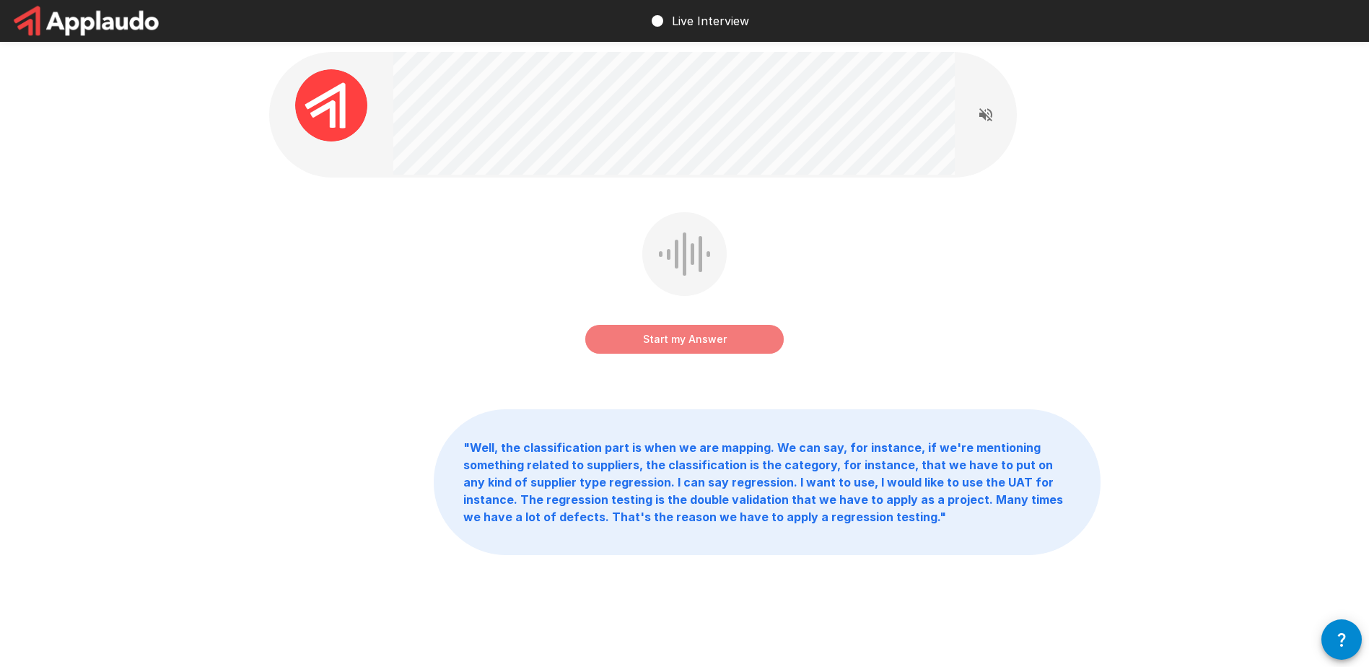
click at [683, 338] on button "Start my Answer" at bounding box center [684, 339] width 198 height 29
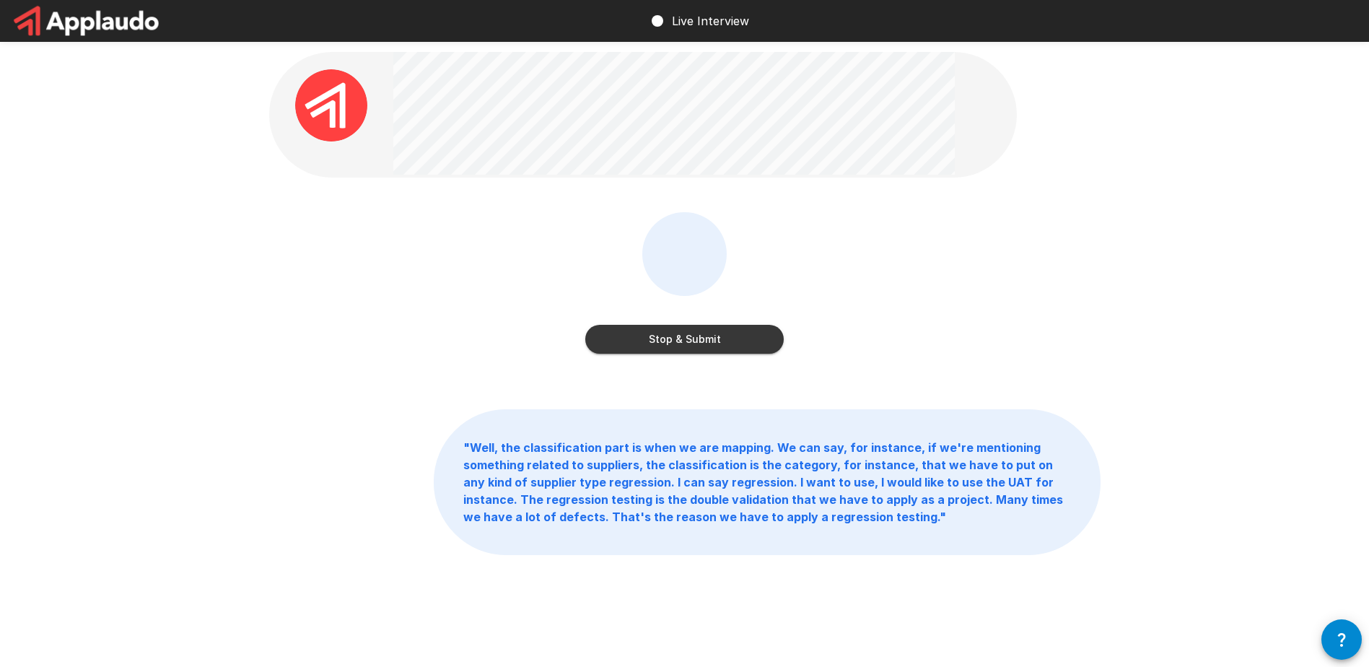
click at [719, 345] on button "Stop & Submit" at bounding box center [684, 339] width 198 height 29
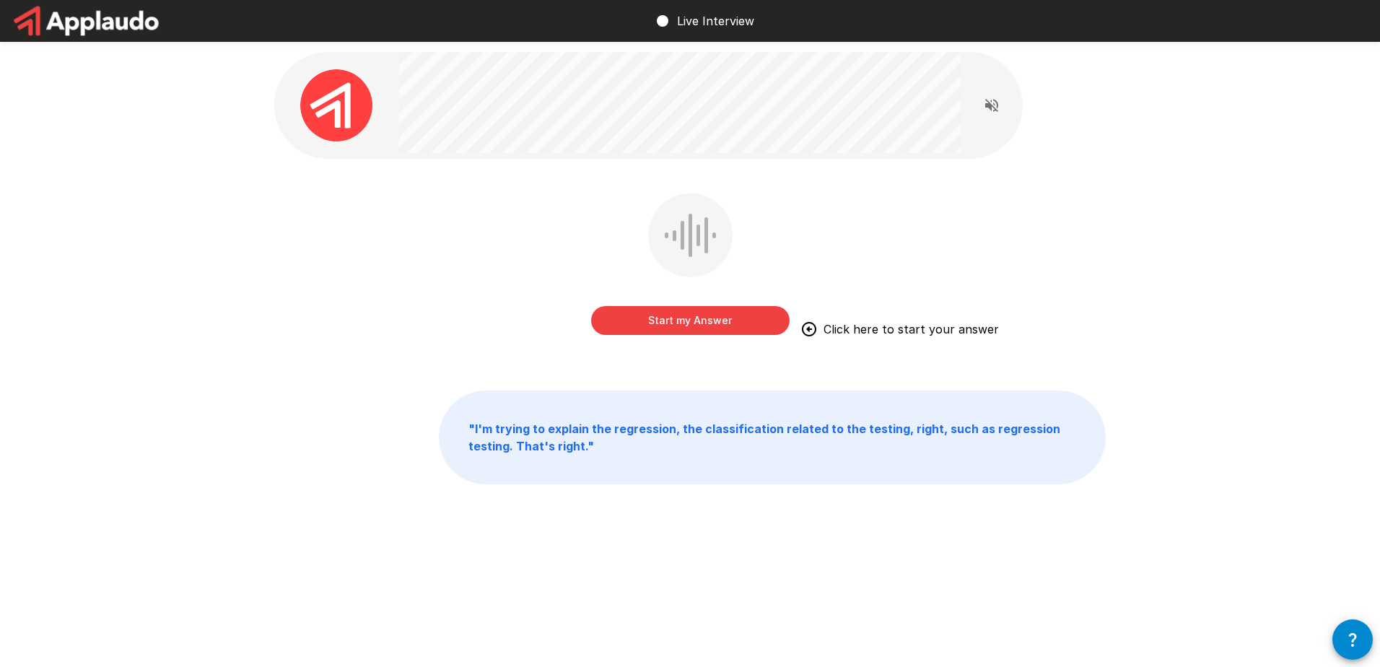
click at [648, 320] on button "Start my Answer" at bounding box center [690, 320] width 198 height 29
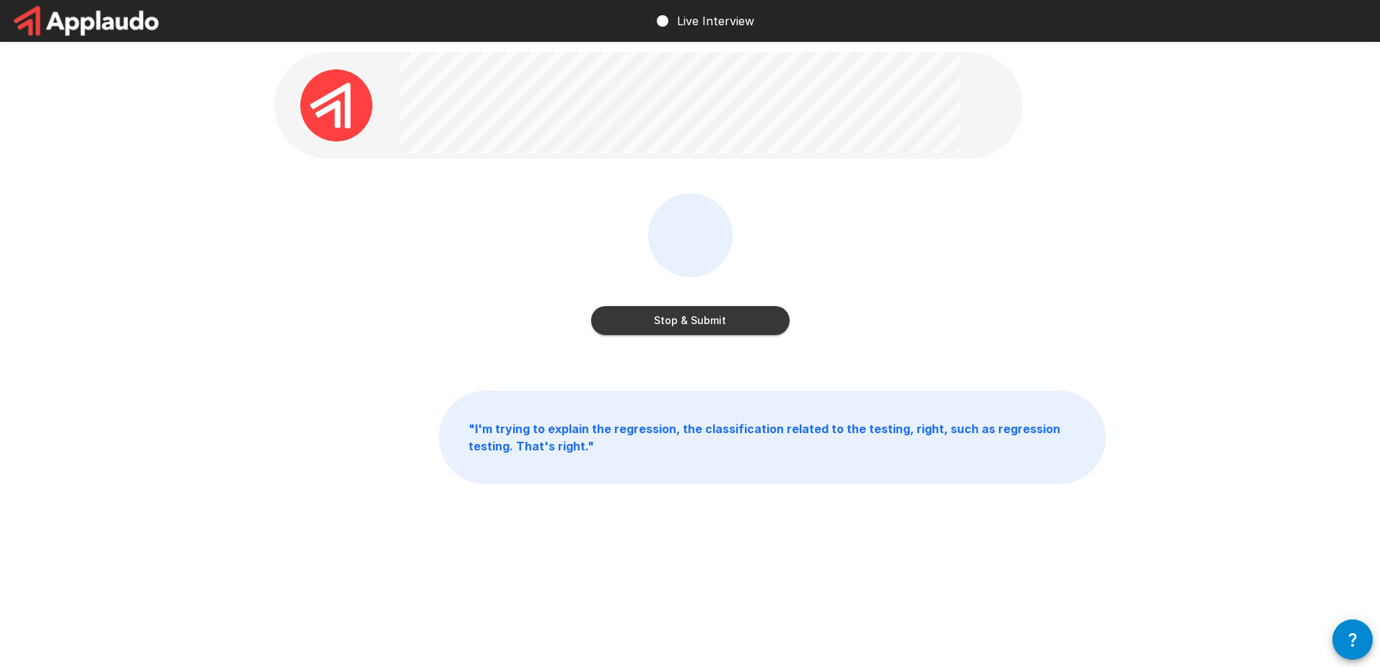
click at [704, 323] on button "Stop & Submit" at bounding box center [690, 320] width 198 height 29
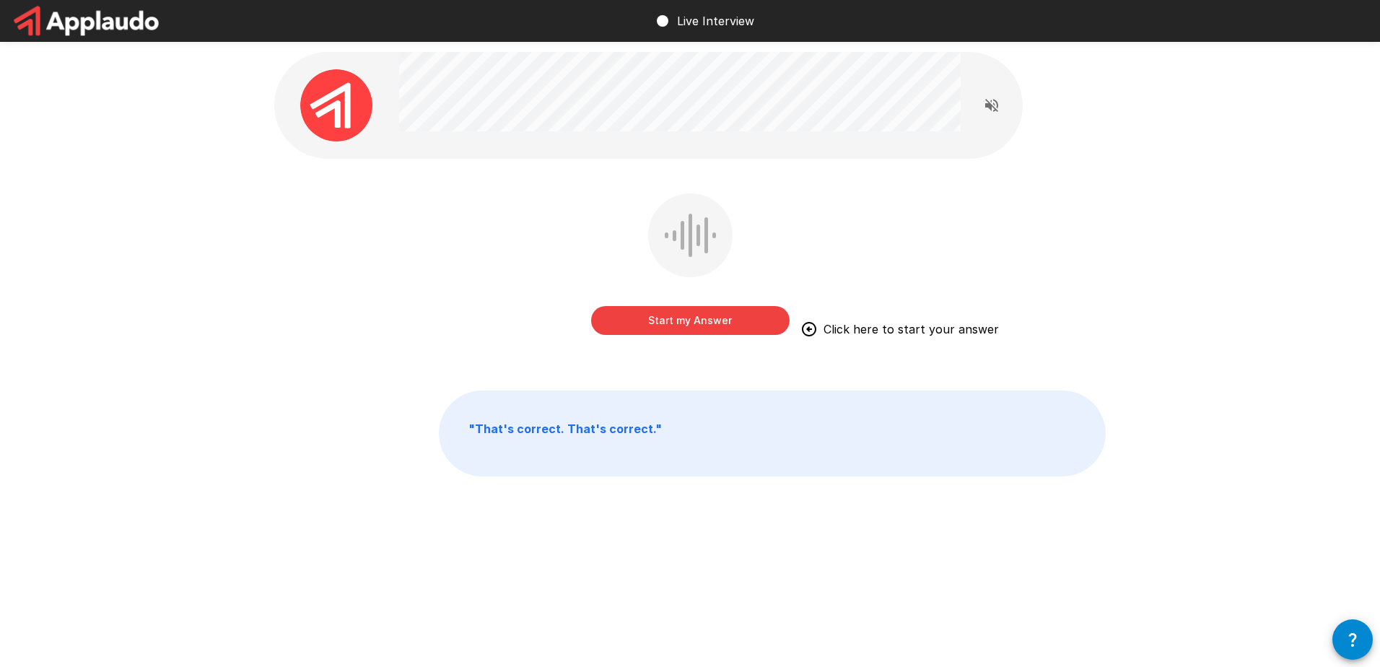
click at [711, 324] on button "Start my Answer" at bounding box center [690, 320] width 198 height 29
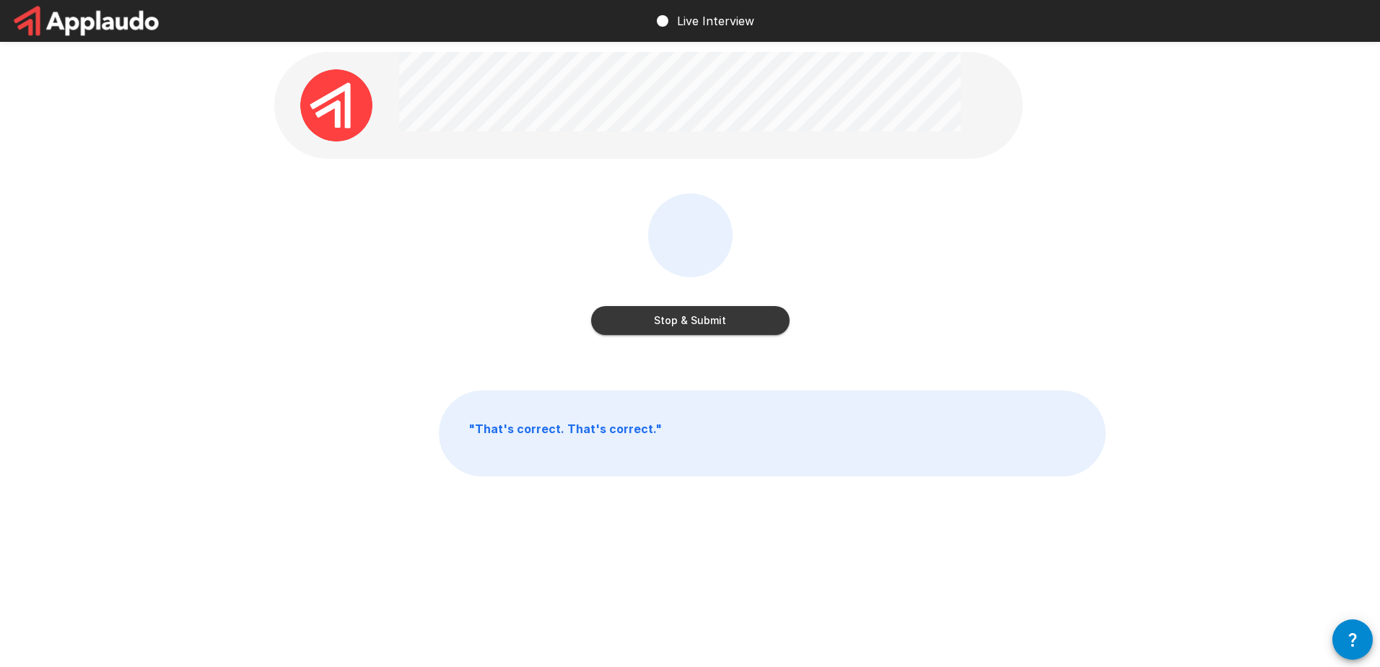
click at [703, 320] on button "Stop & Submit" at bounding box center [690, 320] width 198 height 29
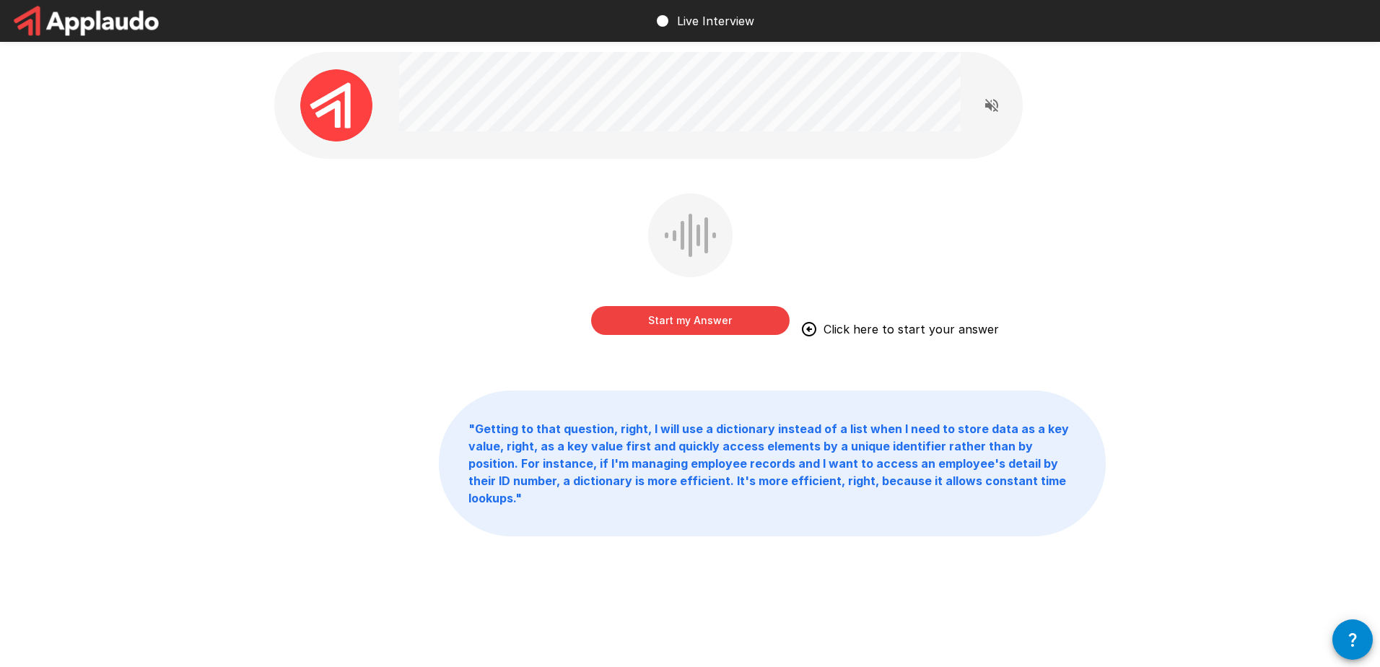
click at [686, 318] on button "Start my Answer" at bounding box center [690, 320] width 198 height 29
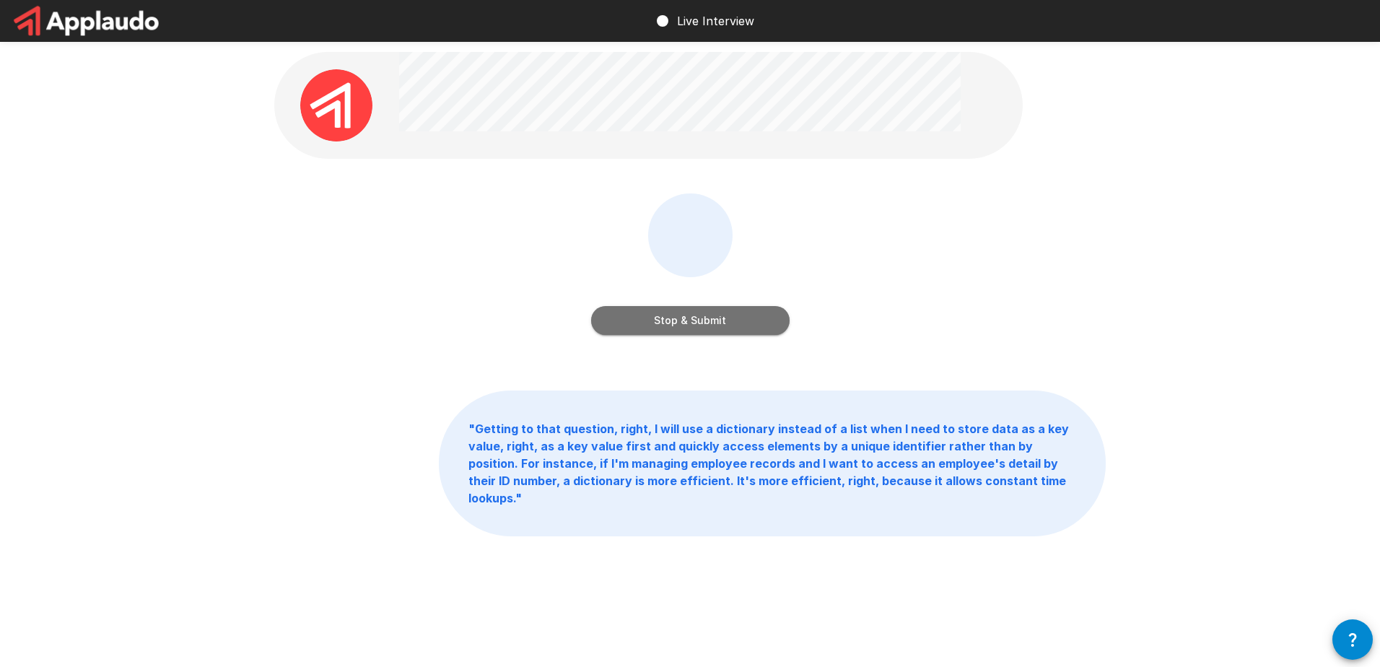
click at [700, 321] on button "Stop & Submit" at bounding box center [690, 320] width 198 height 29
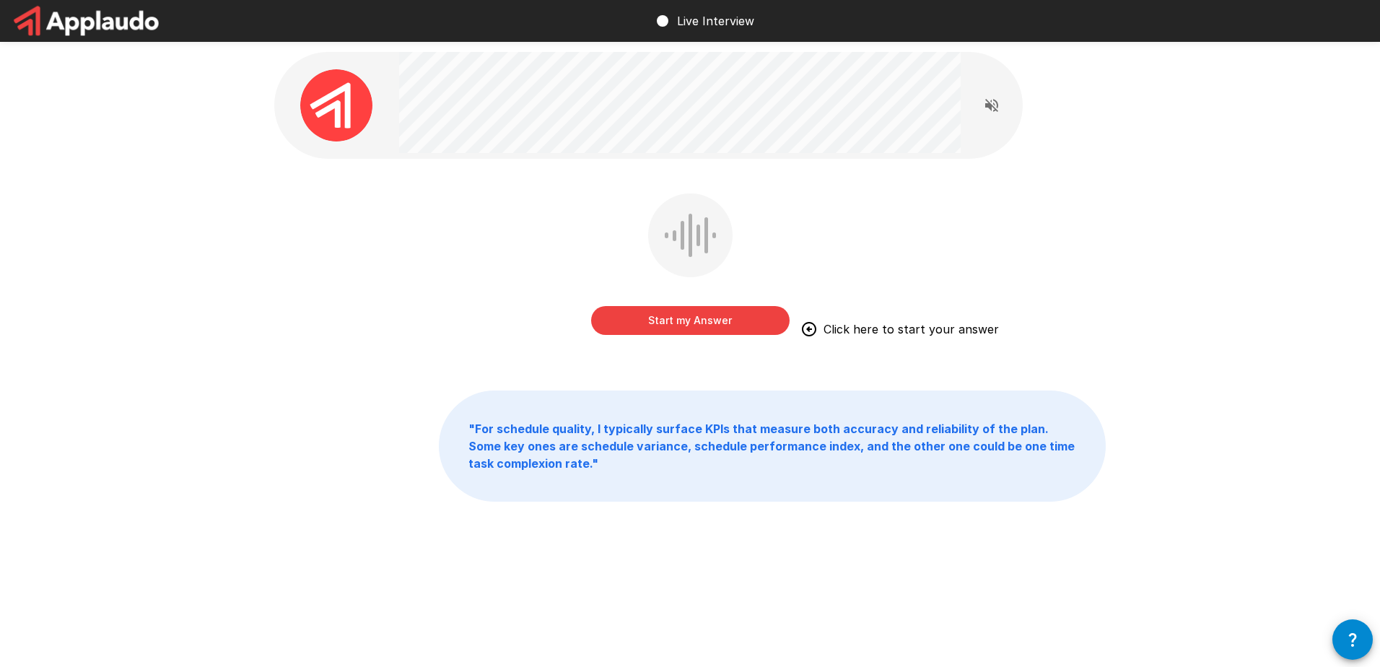
click at [690, 323] on button "Start my Answer" at bounding box center [690, 320] width 198 height 29
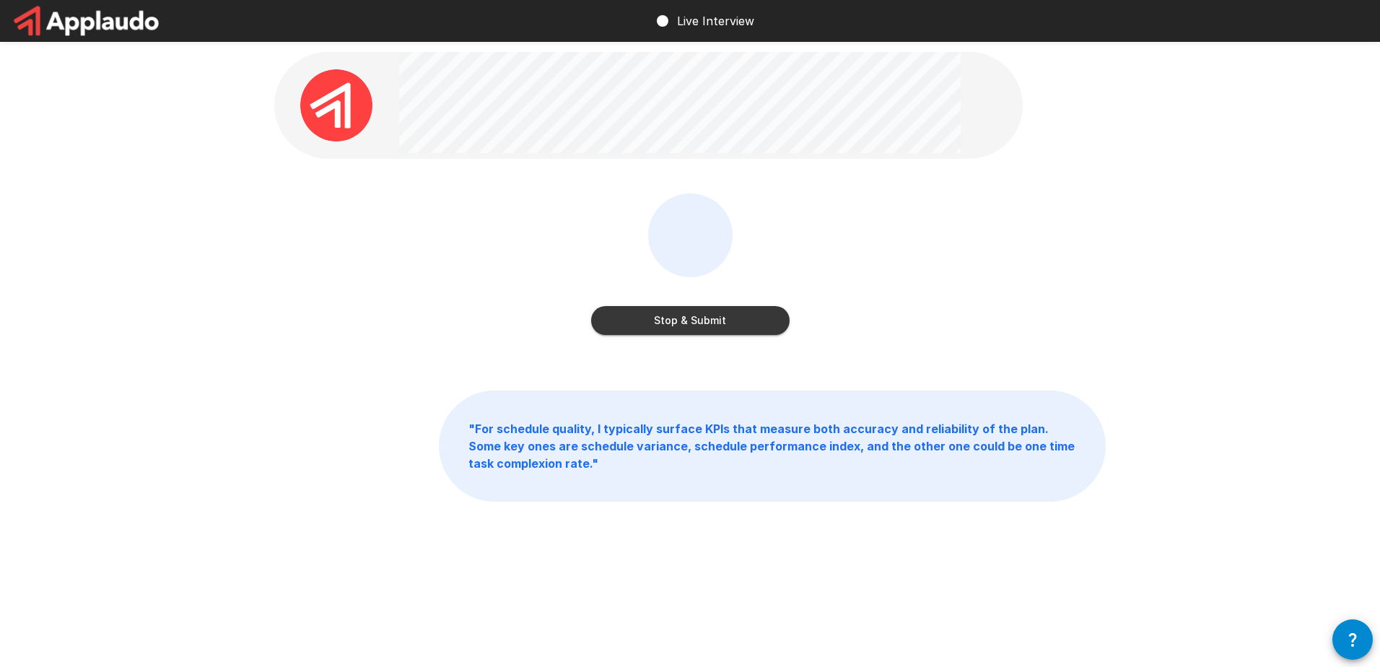
click at [699, 323] on button "Stop & Submit" at bounding box center [690, 320] width 198 height 29
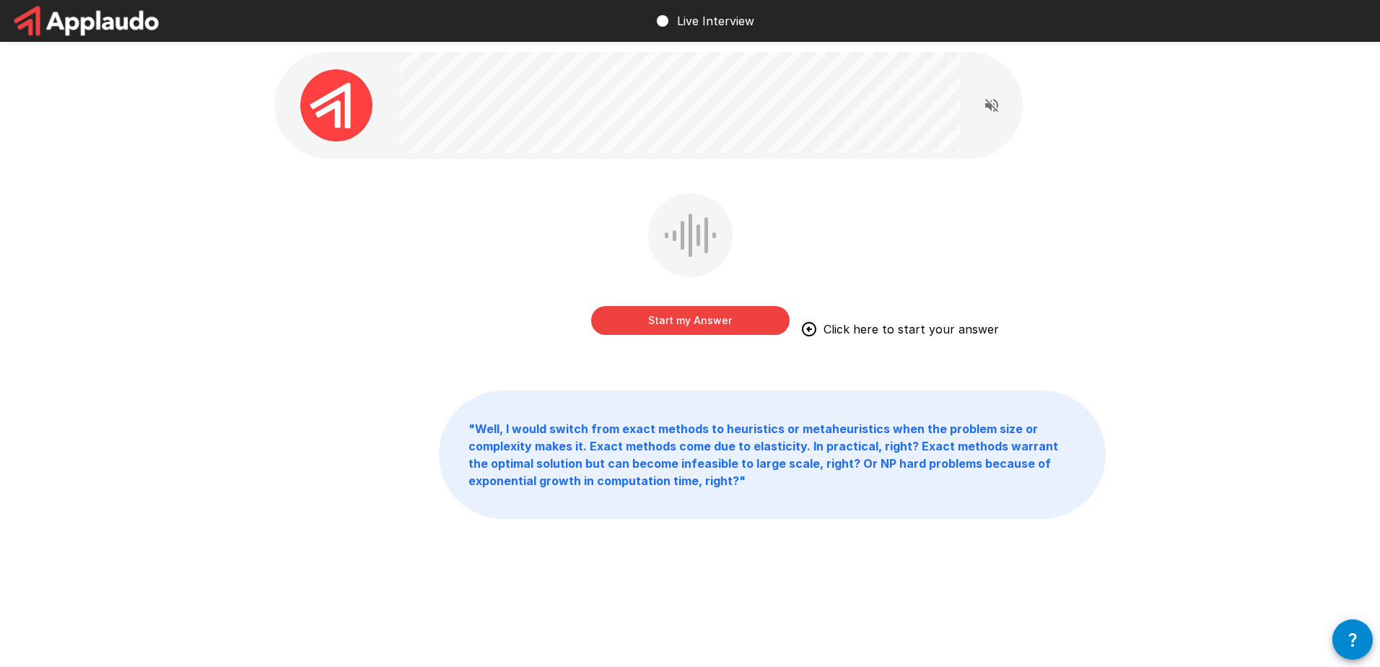
click at [695, 321] on button "Start my Answer" at bounding box center [690, 320] width 198 height 29
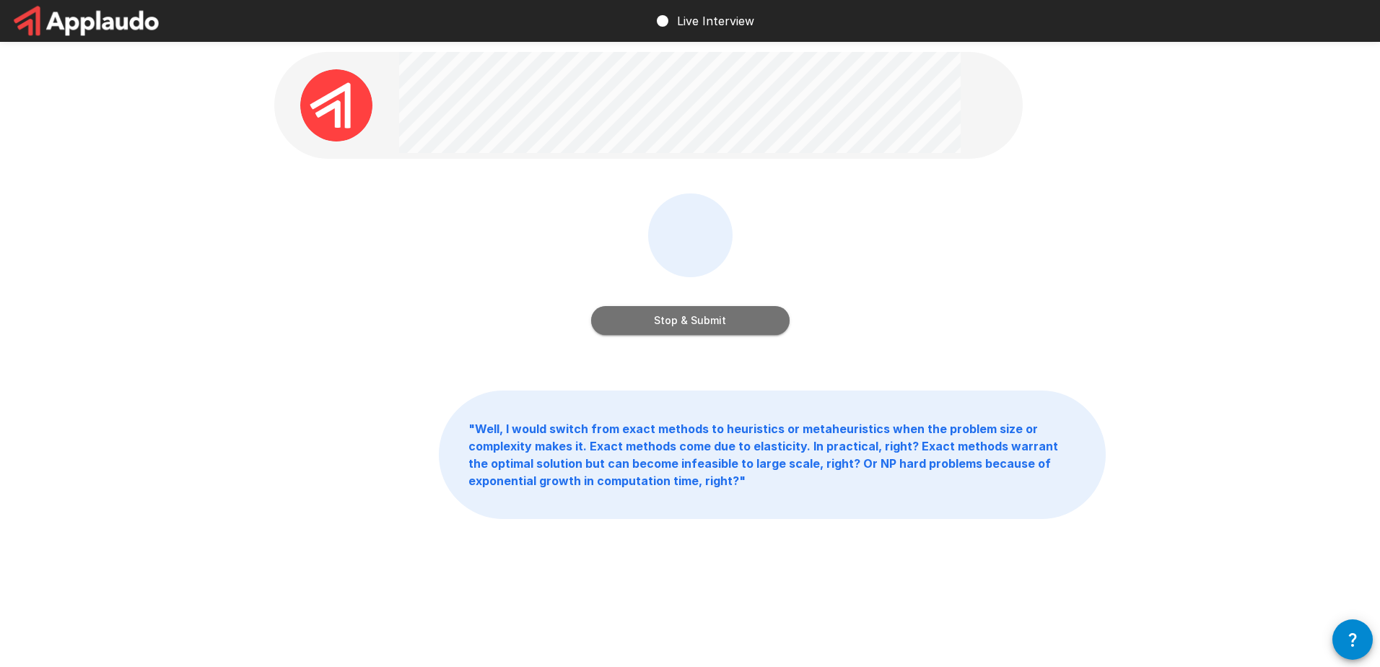
click at [693, 322] on button "Stop & Submit" at bounding box center [690, 320] width 198 height 29
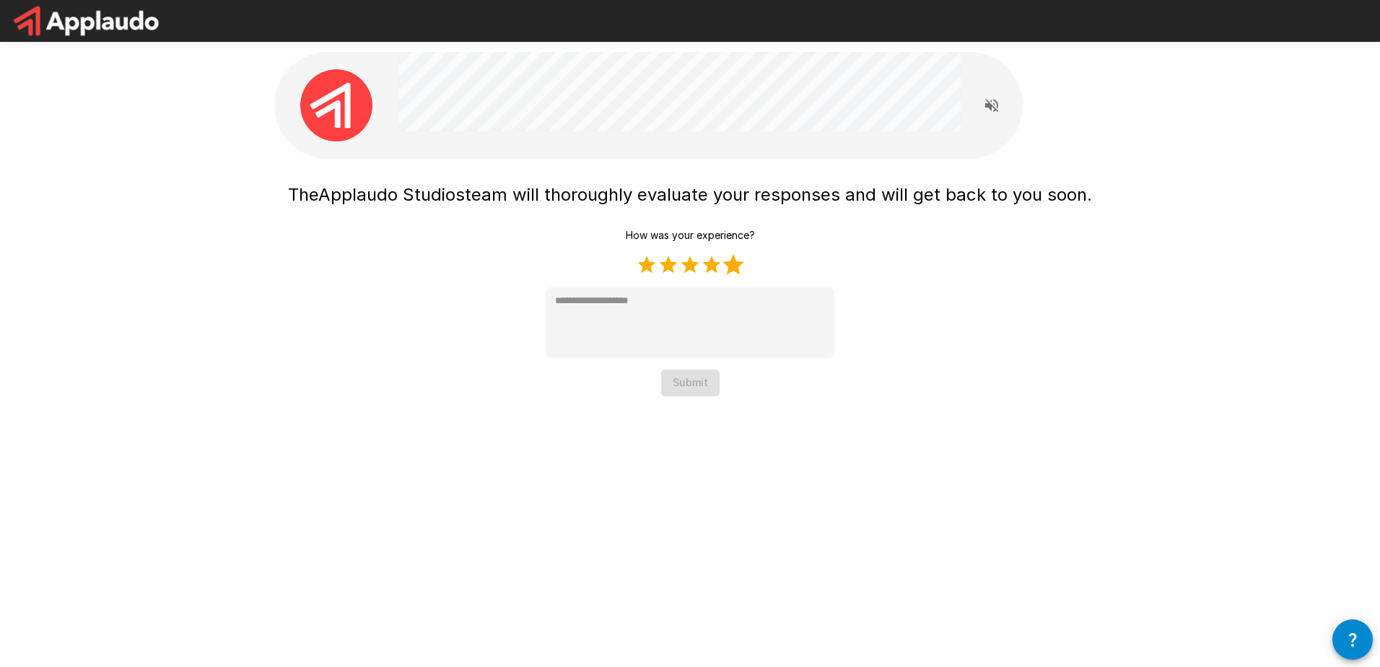
click at [733, 263] on label "5 Stars" at bounding box center [733, 265] width 22 height 22
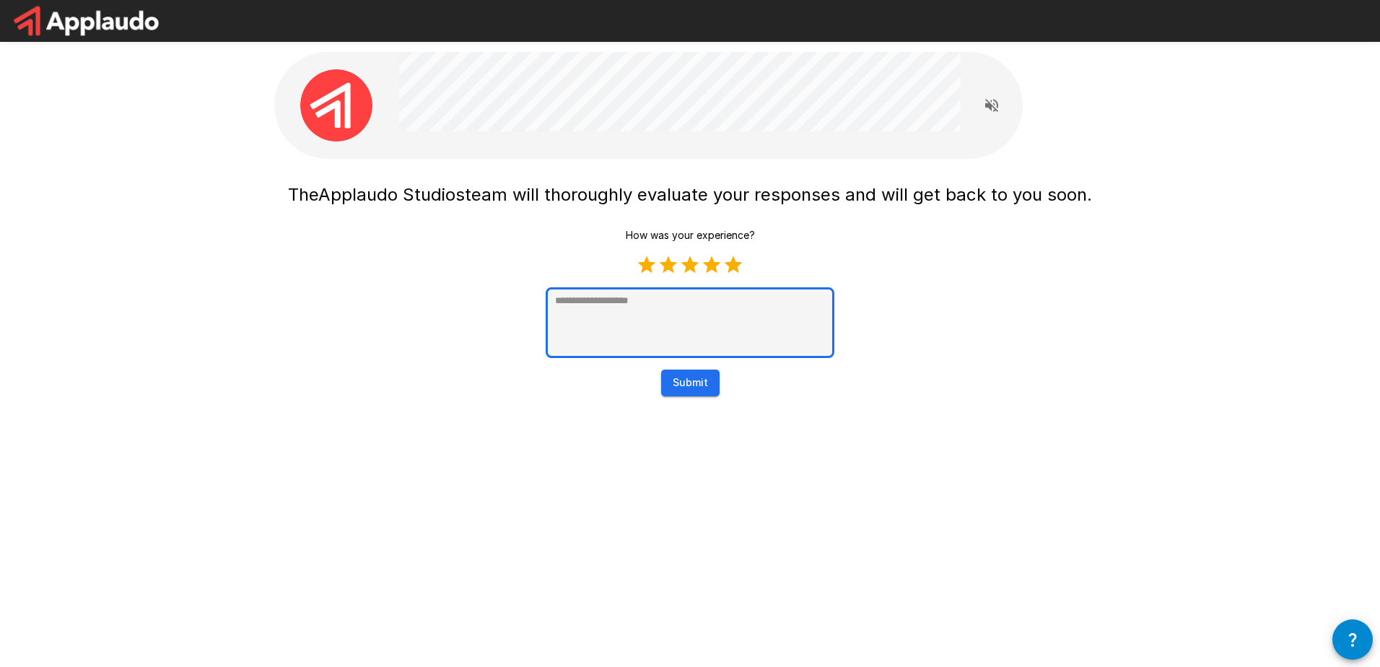
type textarea "*"
click at [646, 302] on textarea at bounding box center [690, 322] width 289 height 71
type textarea "*"
type textarea "**"
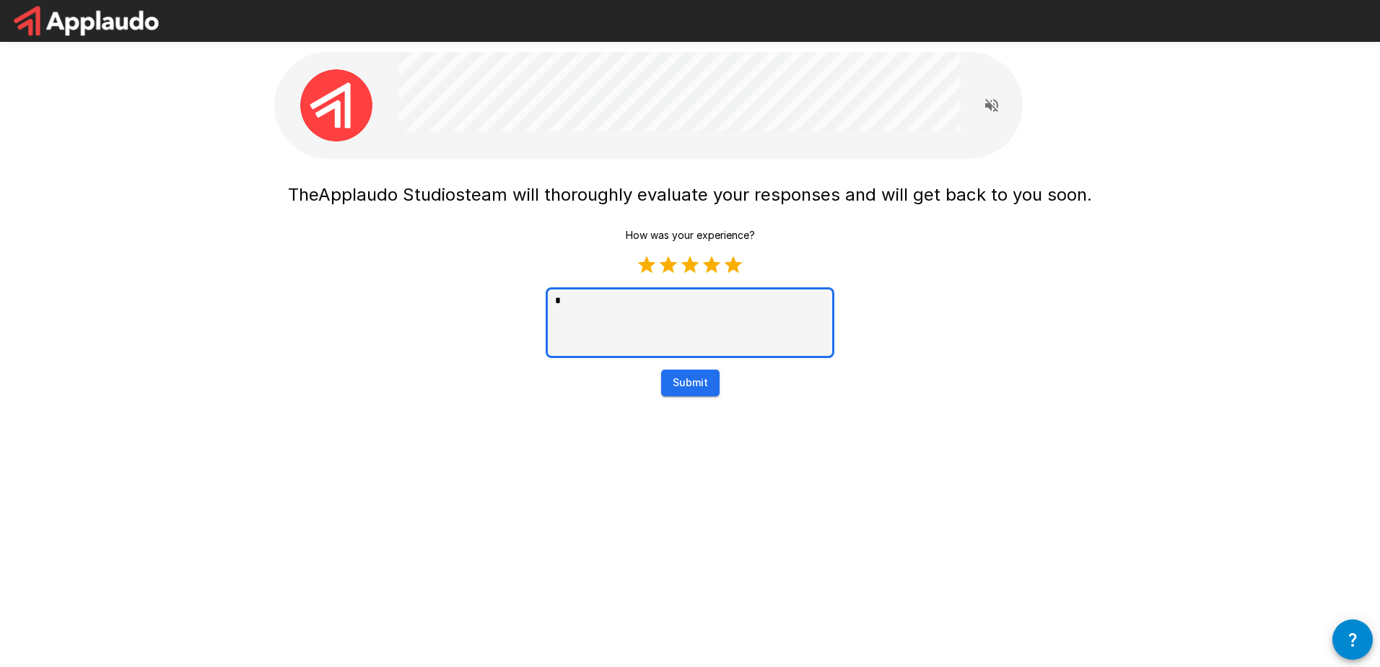
type textarea "*"
type textarea "***"
type textarea "*"
type textarea "****"
type textarea "*"
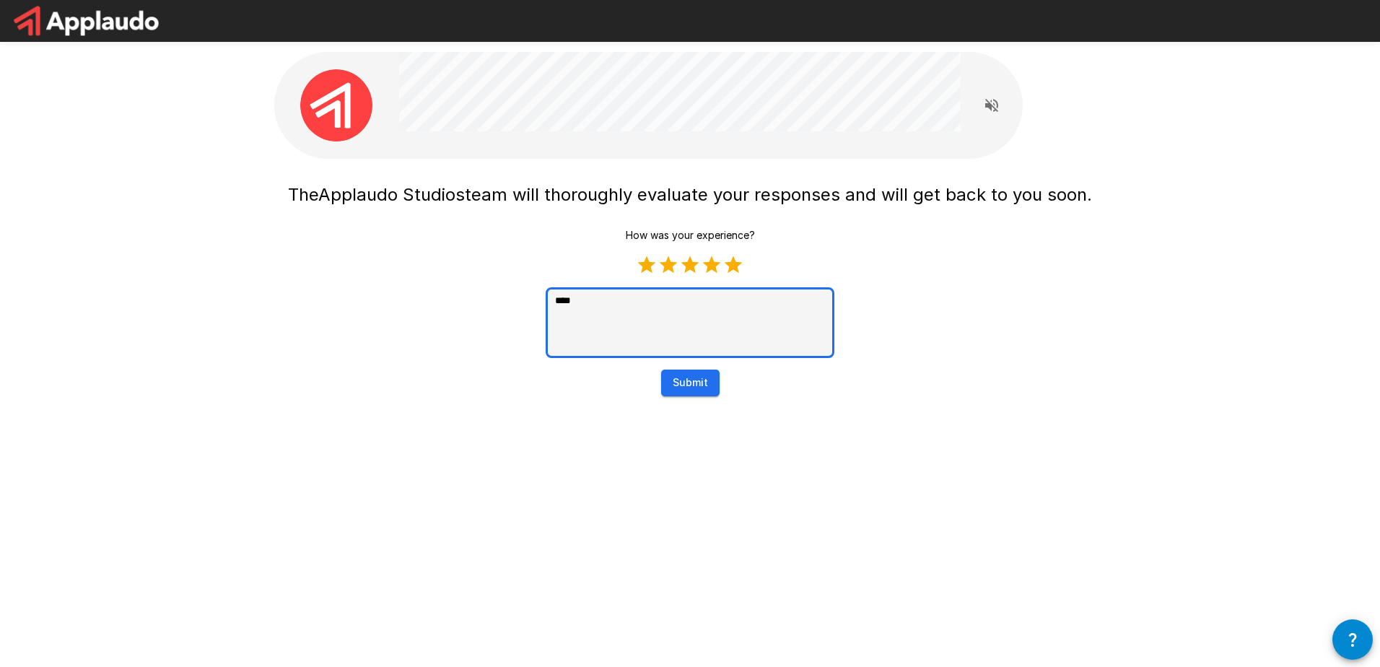
type textarea "***"
type textarea "*"
type textarea "***"
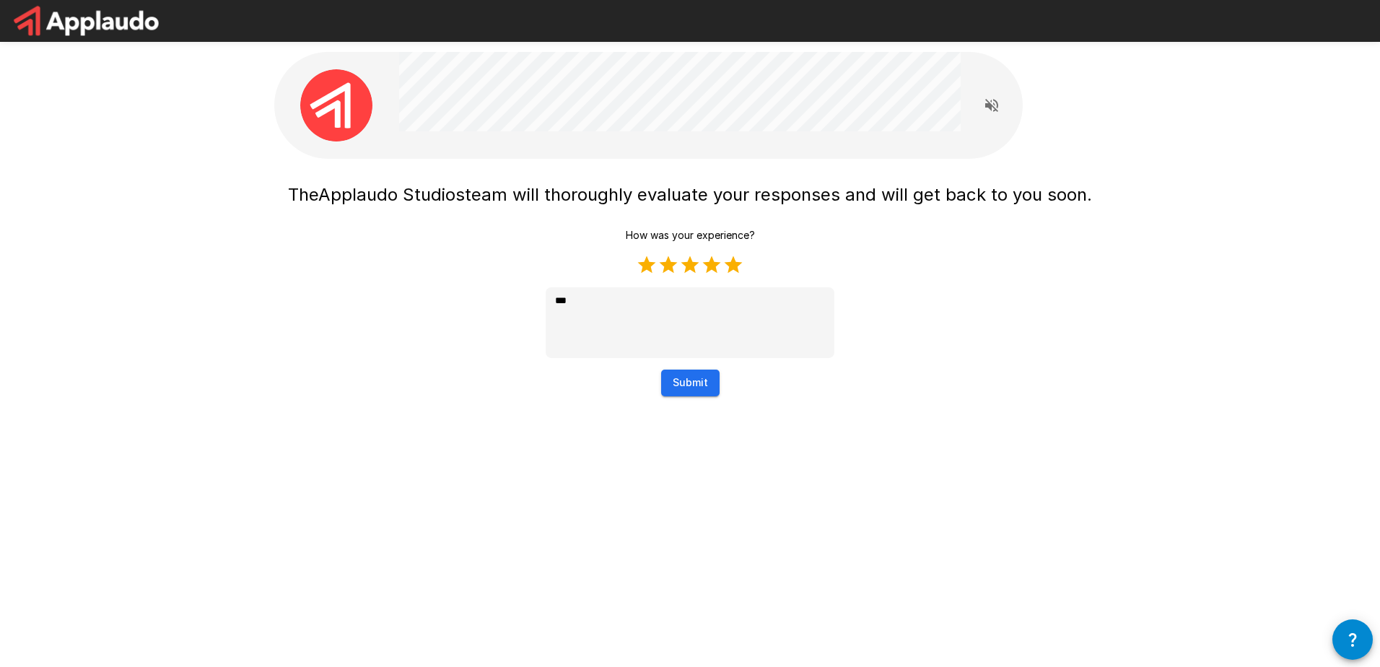
type textarea "*"
click at [689, 382] on button "Submit" at bounding box center [690, 383] width 58 height 27
